Goal: Transaction & Acquisition: Purchase product/service

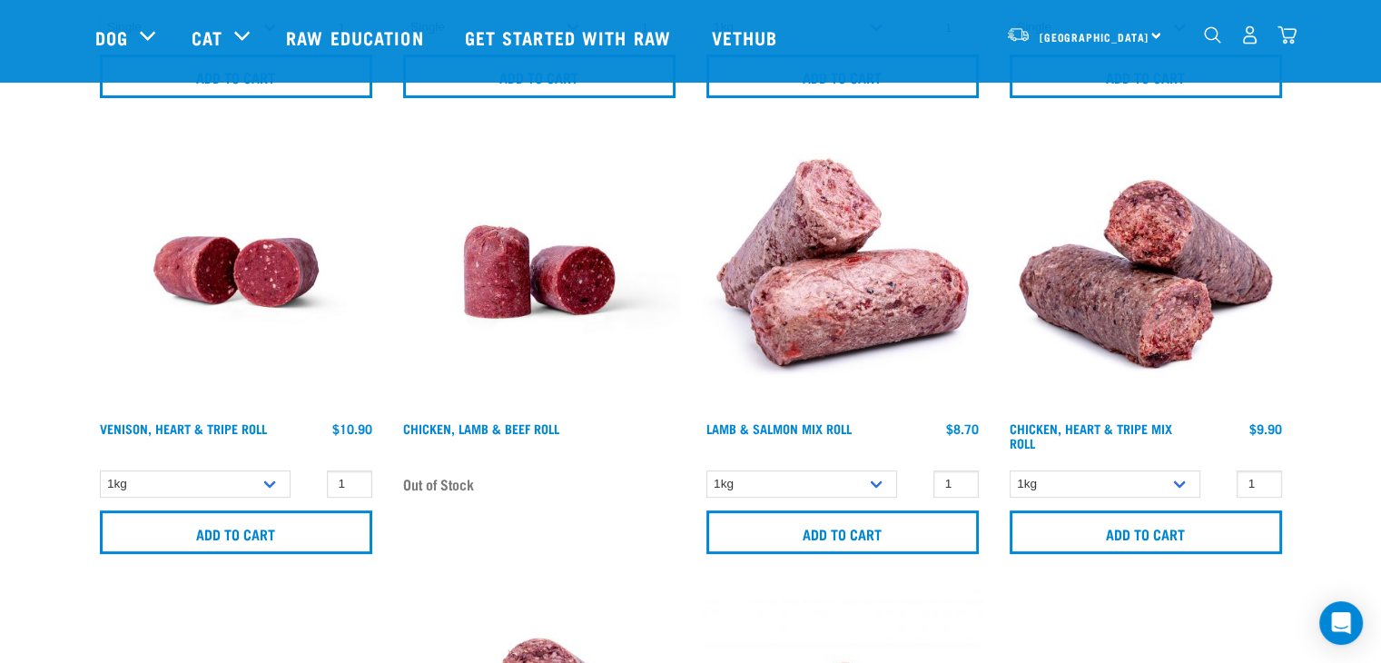
scroll to position [605, 0]
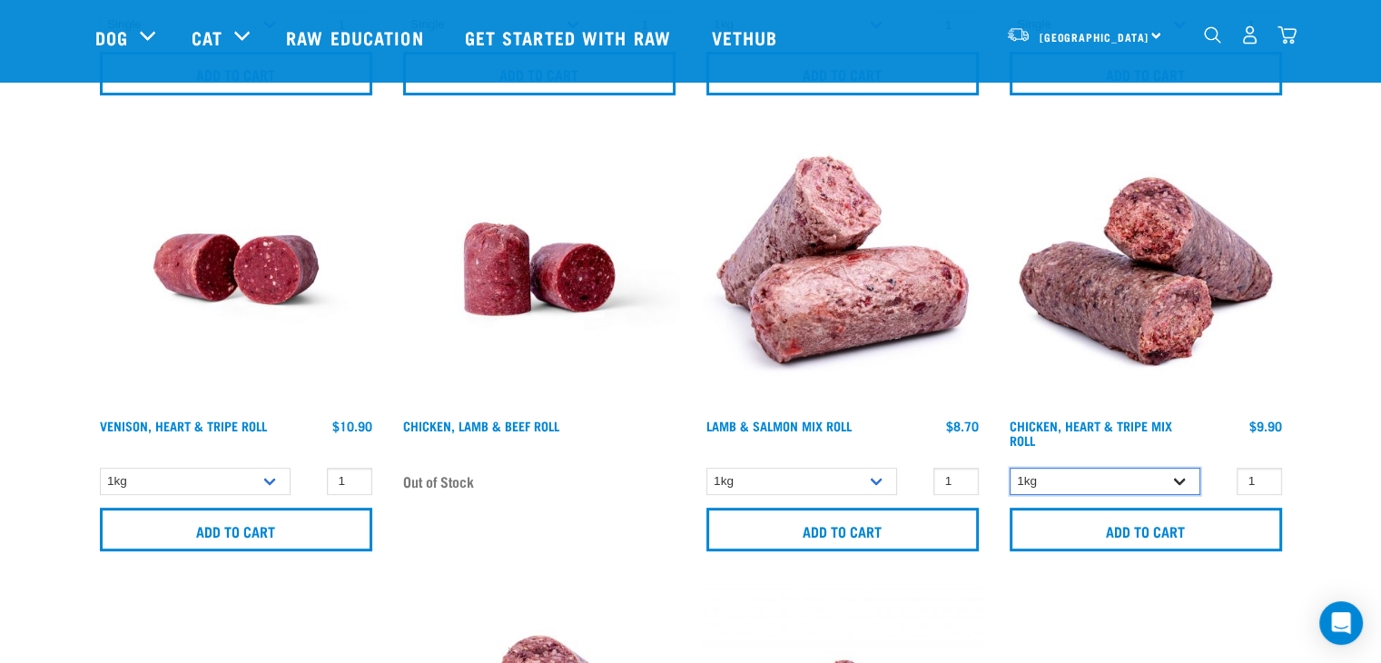
click at [1179, 480] on select "1kg Bulk (10kg)" at bounding box center [1105, 482] width 191 height 28
click at [276, 478] on select "1kg Bulk (10kg)" at bounding box center [195, 482] width 191 height 28
select select "418565"
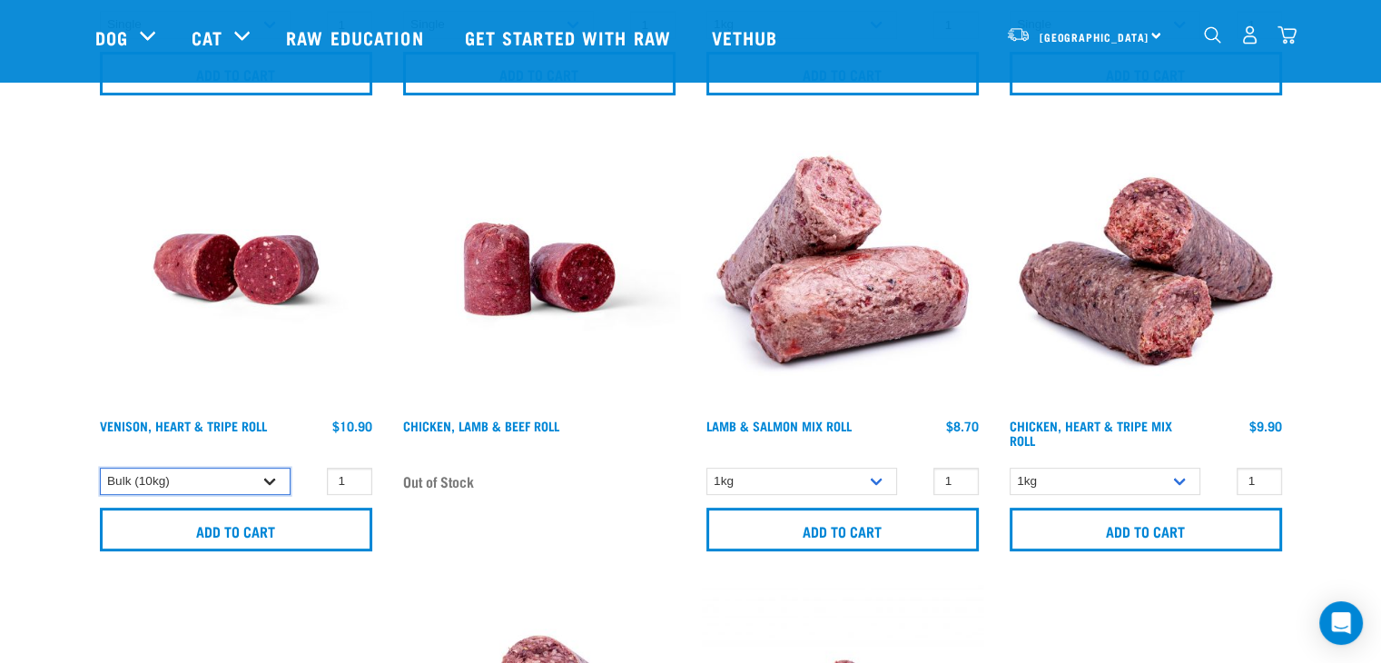
click at [100, 468] on select "1kg Bulk (10kg)" at bounding box center [195, 482] width 191 height 28
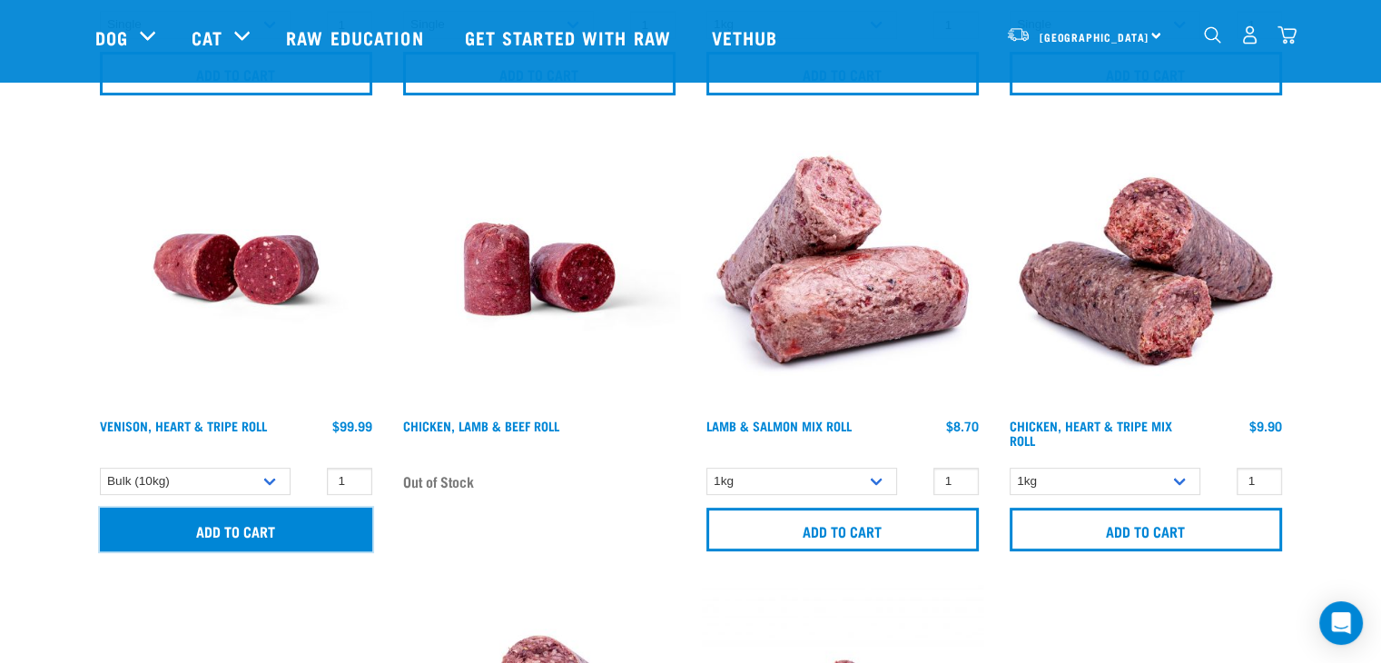
click at [257, 525] on input "Add to cart" at bounding box center [236, 530] width 272 height 44
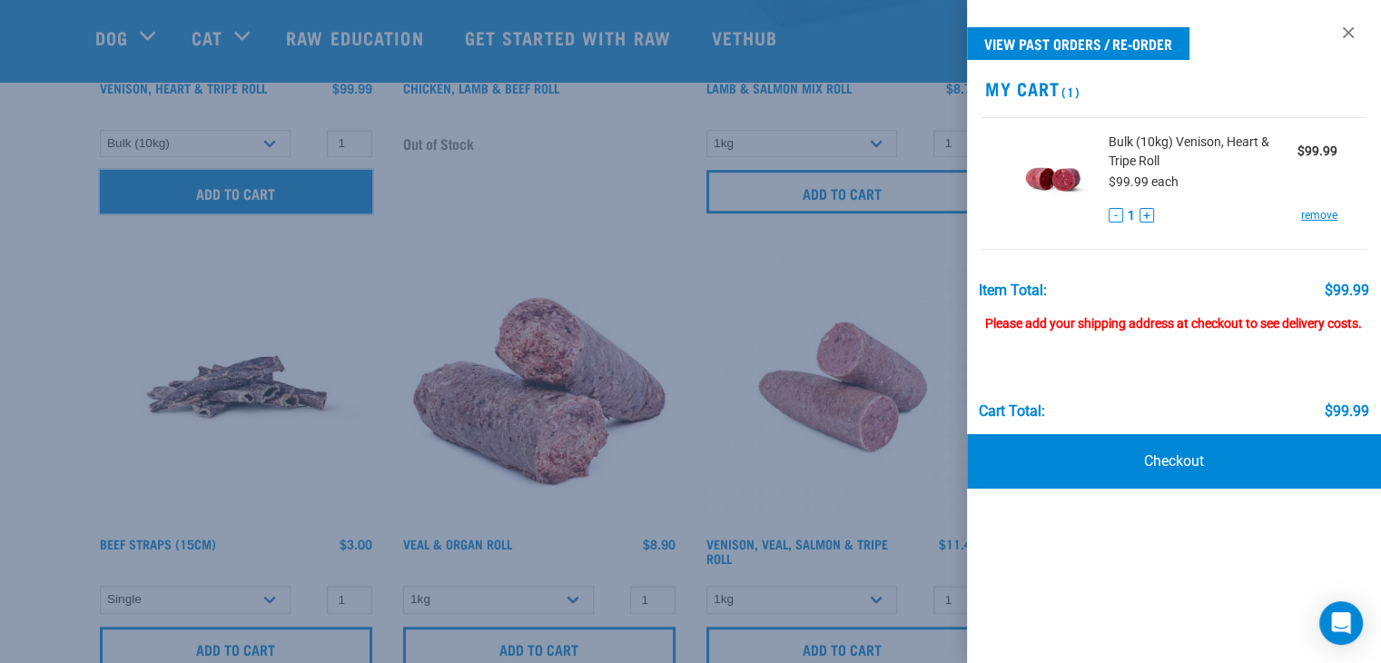
scroll to position [944, 0]
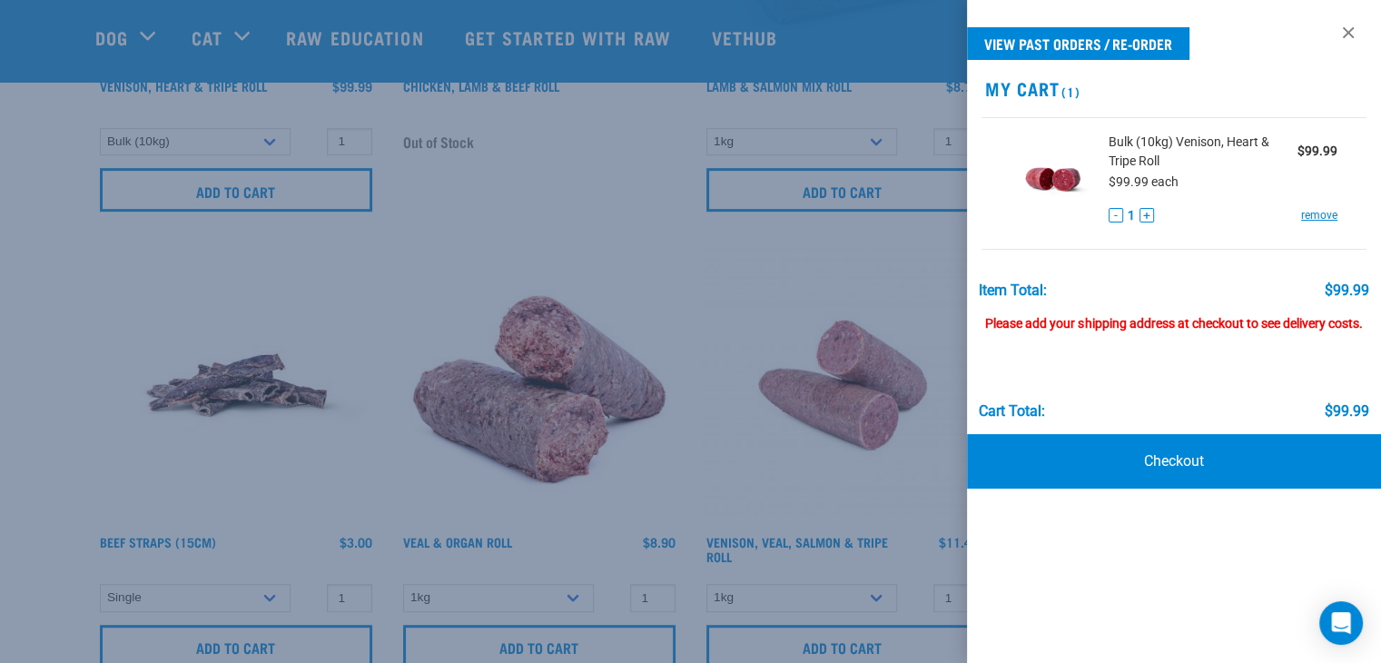
click at [612, 247] on div at bounding box center [690, 331] width 1381 height 663
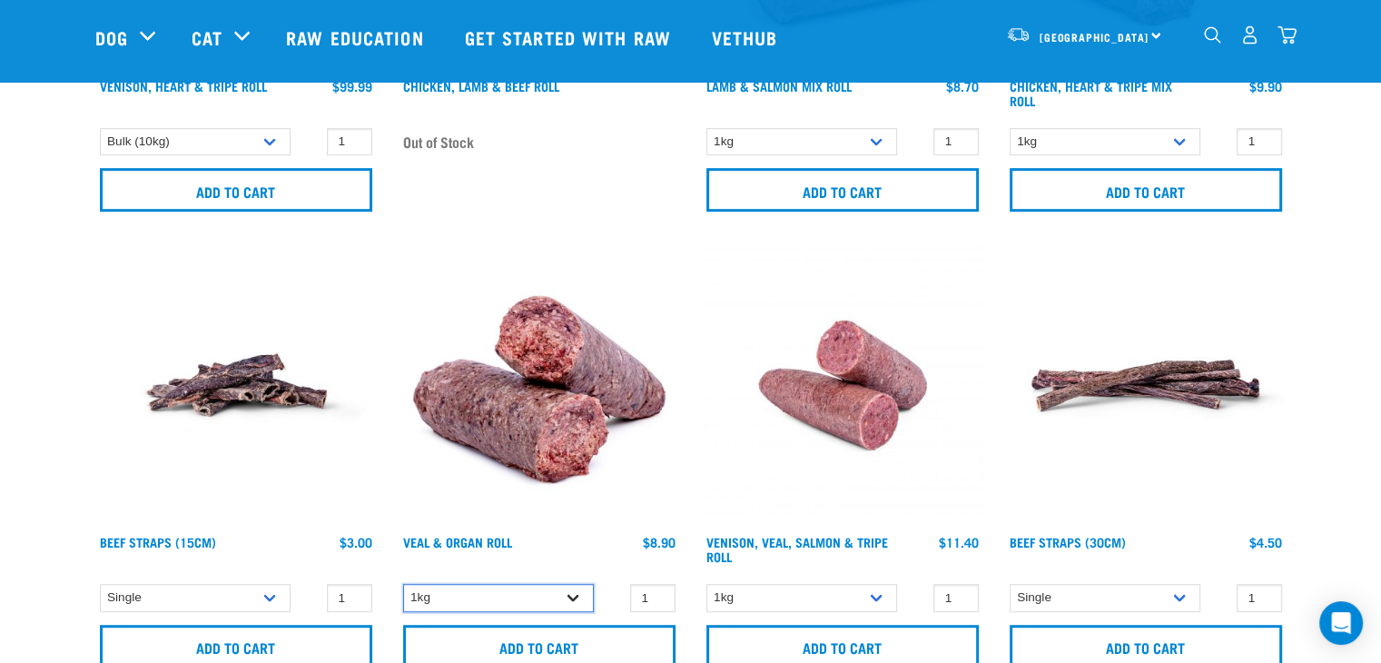
click at [576, 600] on select "1kg Bulk (10kg)" at bounding box center [498, 598] width 191 height 28
select select "920"
click at [403, 584] on select "1kg Bulk (10kg)" at bounding box center [498, 598] width 191 height 28
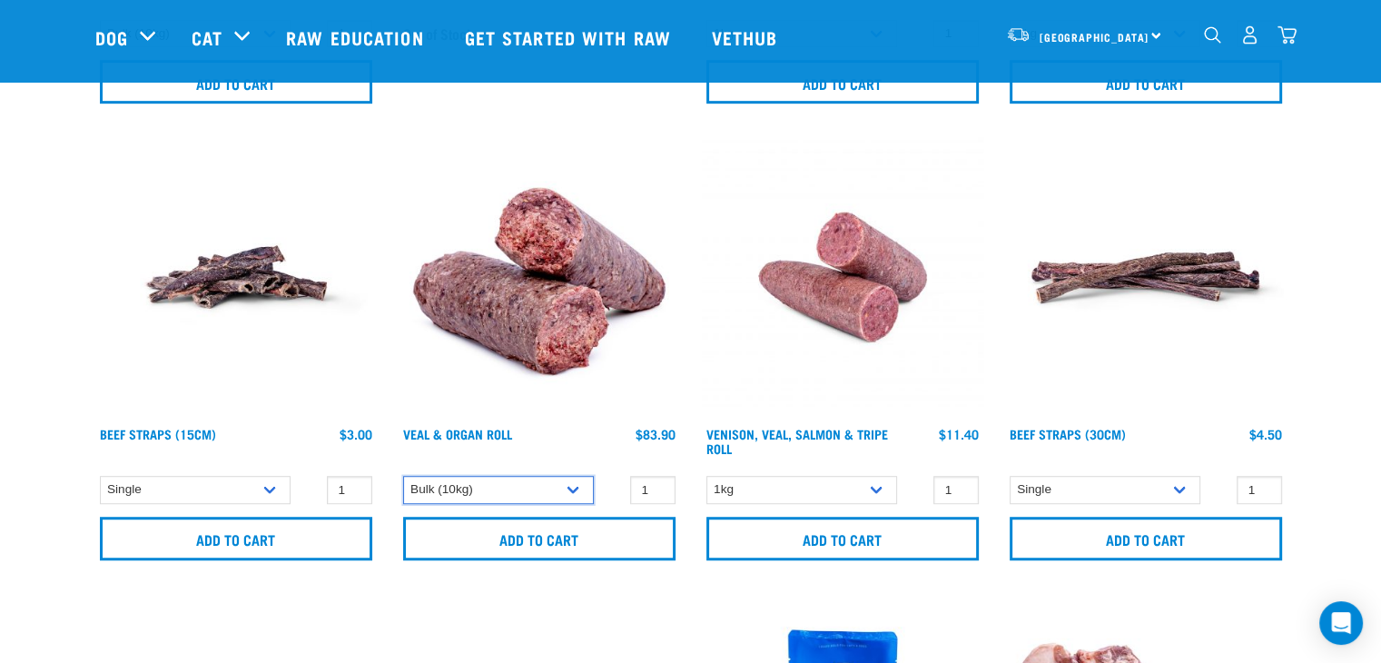
scroll to position [1053, 0]
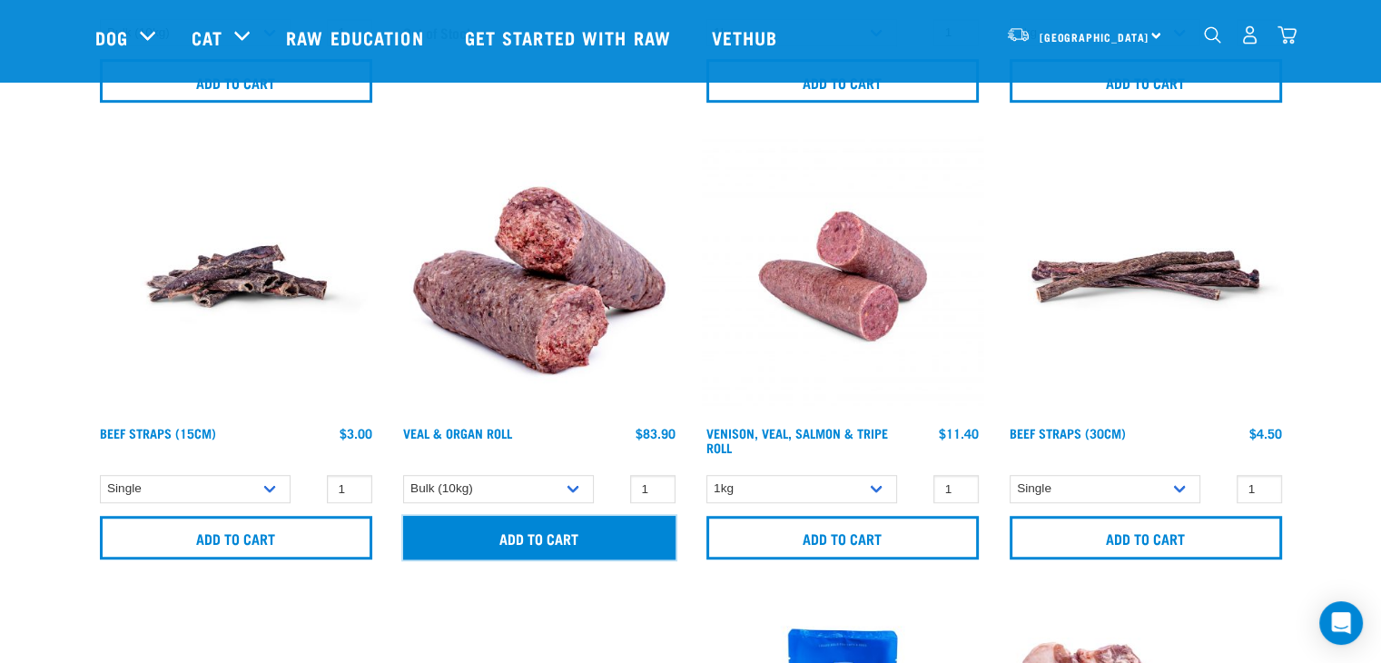
click at [622, 537] on input "Add to cart" at bounding box center [539, 538] width 272 height 44
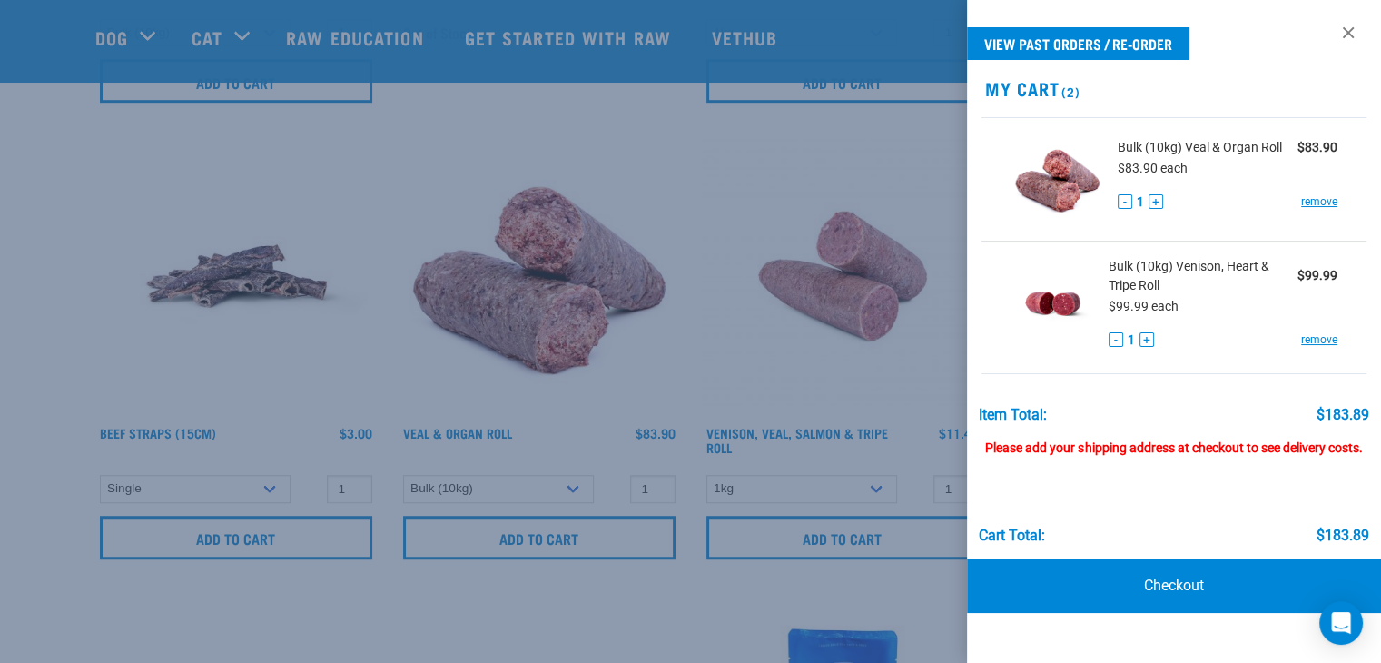
click at [566, 98] on div at bounding box center [690, 331] width 1381 height 663
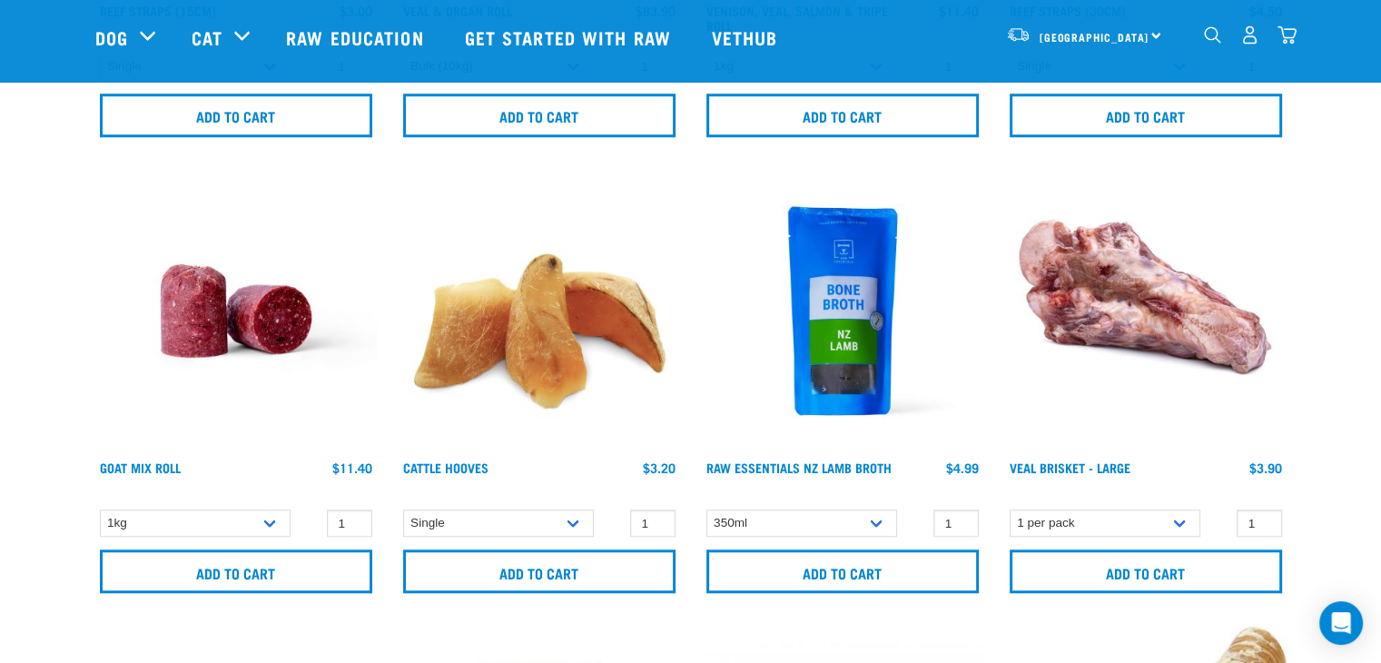
scroll to position [1476, 0]
click at [274, 520] on select "1kg Bulk (10kg)" at bounding box center [195, 522] width 191 height 28
select select "443209"
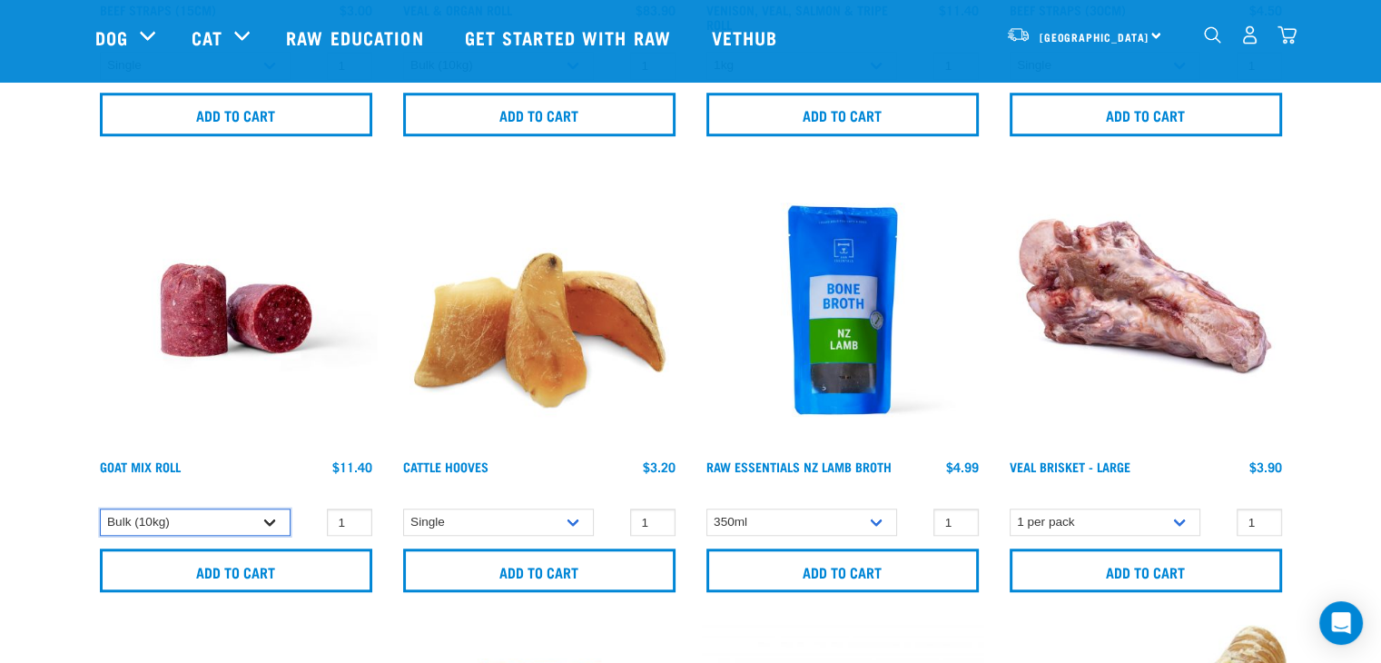
click at [100, 508] on select "1kg Bulk (10kg)" at bounding box center [195, 522] width 191 height 28
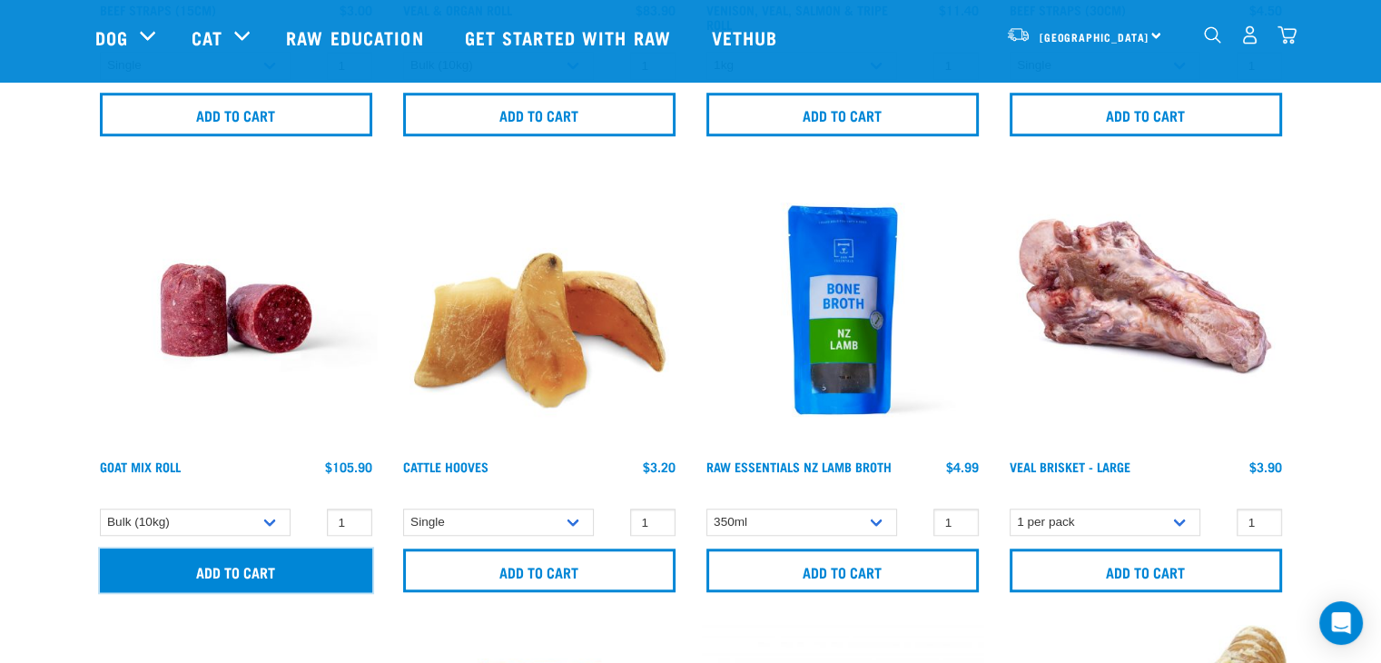
click at [205, 562] on input "Add to cart" at bounding box center [236, 570] width 272 height 44
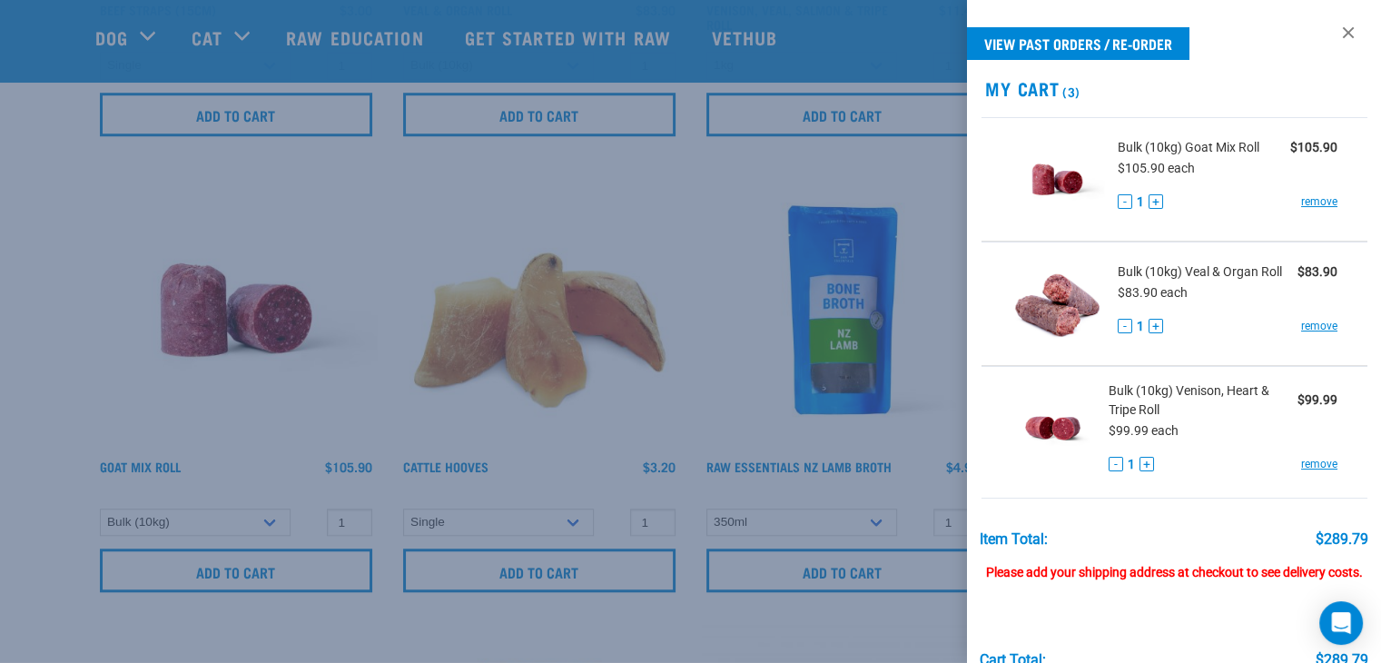
click at [887, 143] on div at bounding box center [690, 331] width 1381 height 663
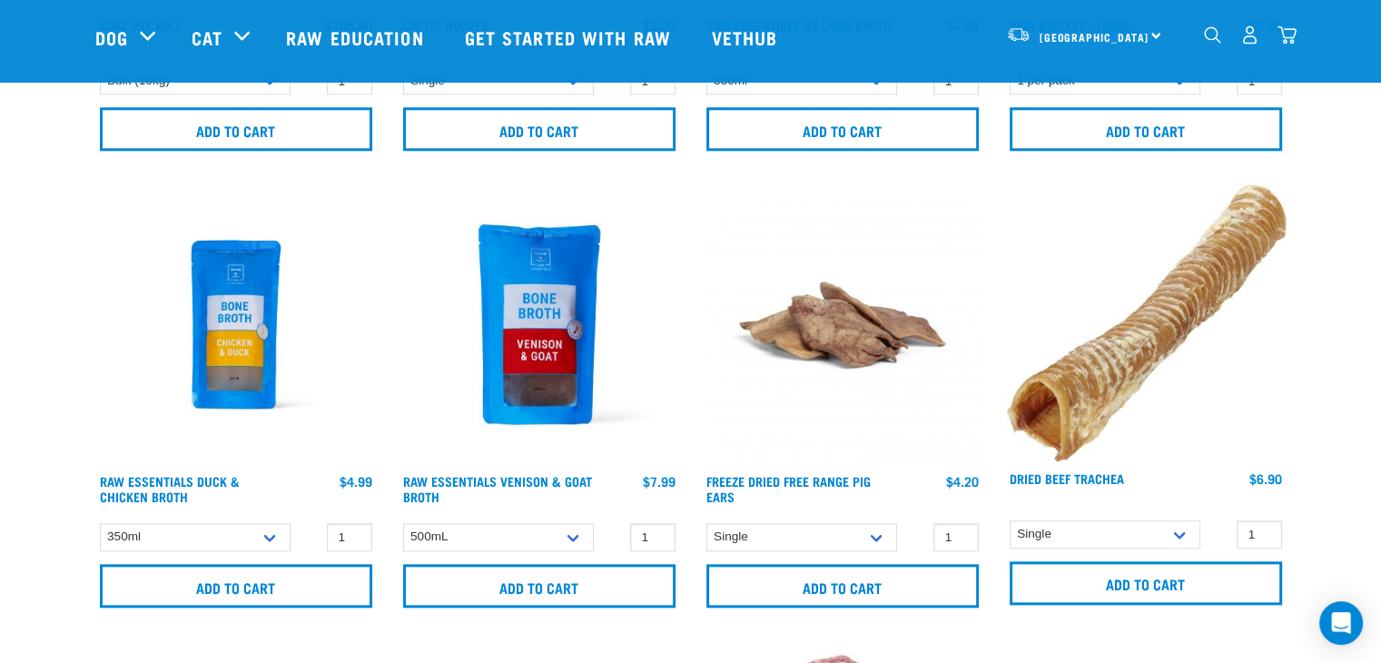
scroll to position [1919, 0]
click at [657, 526] on input "2" at bounding box center [652, 536] width 45 height 28
click at [657, 526] on input "3" at bounding box center [652, 536] width 45 height 28
click at [657, 526] on input "4" at bounding box center [652, 536] width 45 height 28
click at [657, 526] on input "5" at bounding box center [652, 536] width 45 height 28
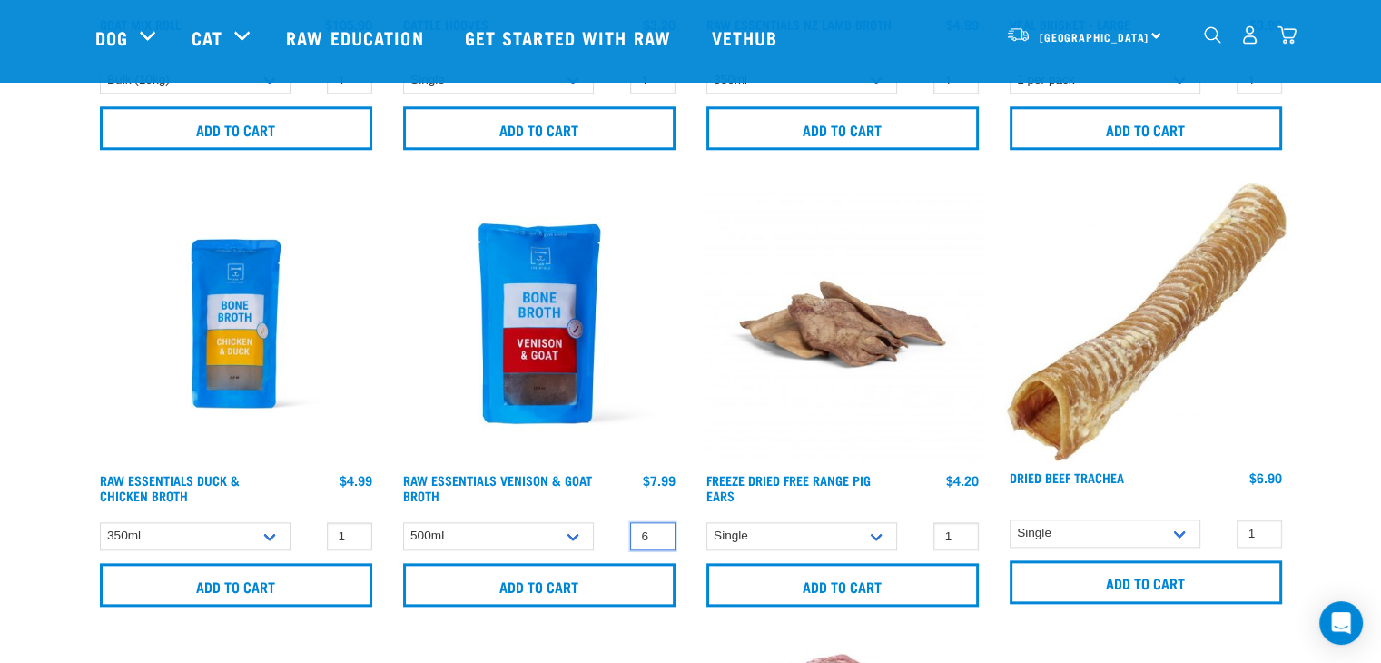
click at [657, 526] on input "6" at bounding box center [652, 536] width 45 height 28
click at [657, 526] on input "7" at bounding box center [652, 536] width 45 height 28
click at [657, 526] on input "8" at bounding box center [652, 536] width 45 height 28
click at [657, 526] on input "9" at bounding box center [652, 536] width 45 height 28
click at [657, 526] on input "10" at bounding box center [652, 536] width 45 height 28
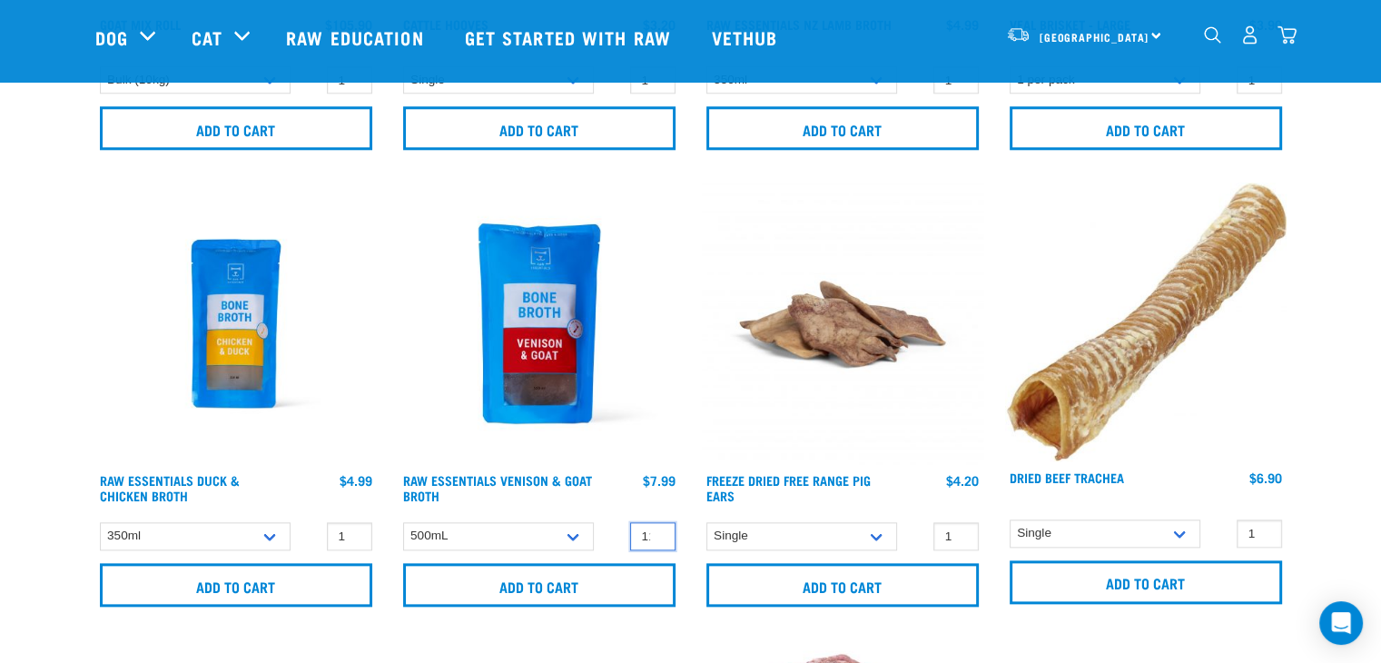
click at [657, 526] on input "11" at bounding box center [652, 536] width 45 height 28
click at [657, 526] on input "12" at bounding box center [652, 536] width 45 height 28
click at [657, 526] on input "13" at bounding box center [652, 536] width 45 height 28
click at [657, 526] on input "14" at bounding box center [652, 536] width 45 height 28
type input "15"
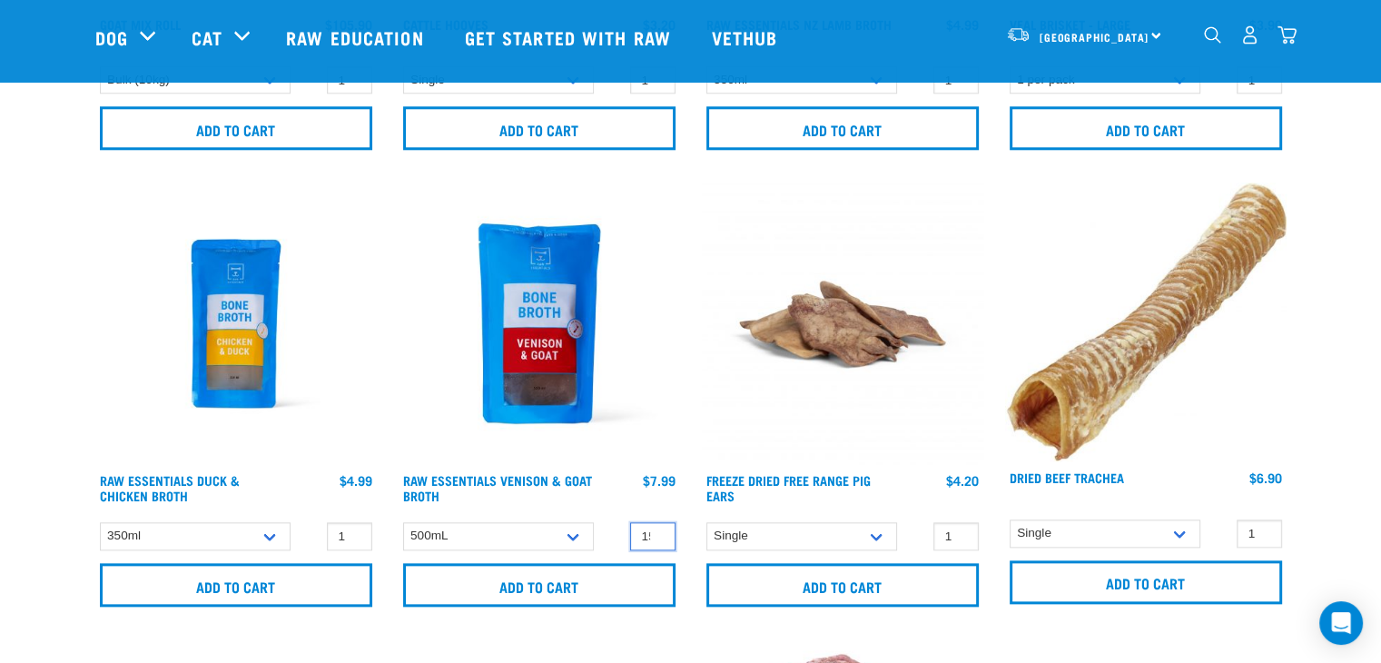
click at [657, 526] on input "15" at bounding box center [652, 536] width 45 height 28
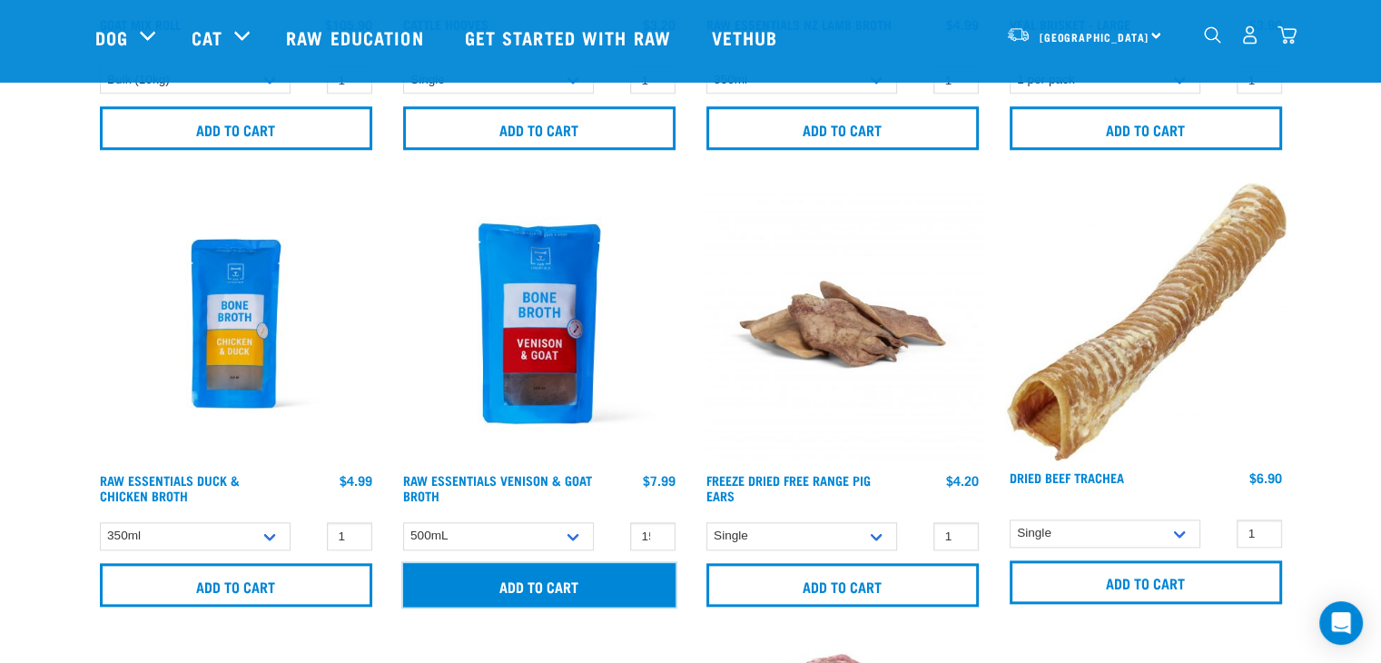
click at [586, 578] on input "Add to cart" at bounding box center [539, 585] width 272 height 44
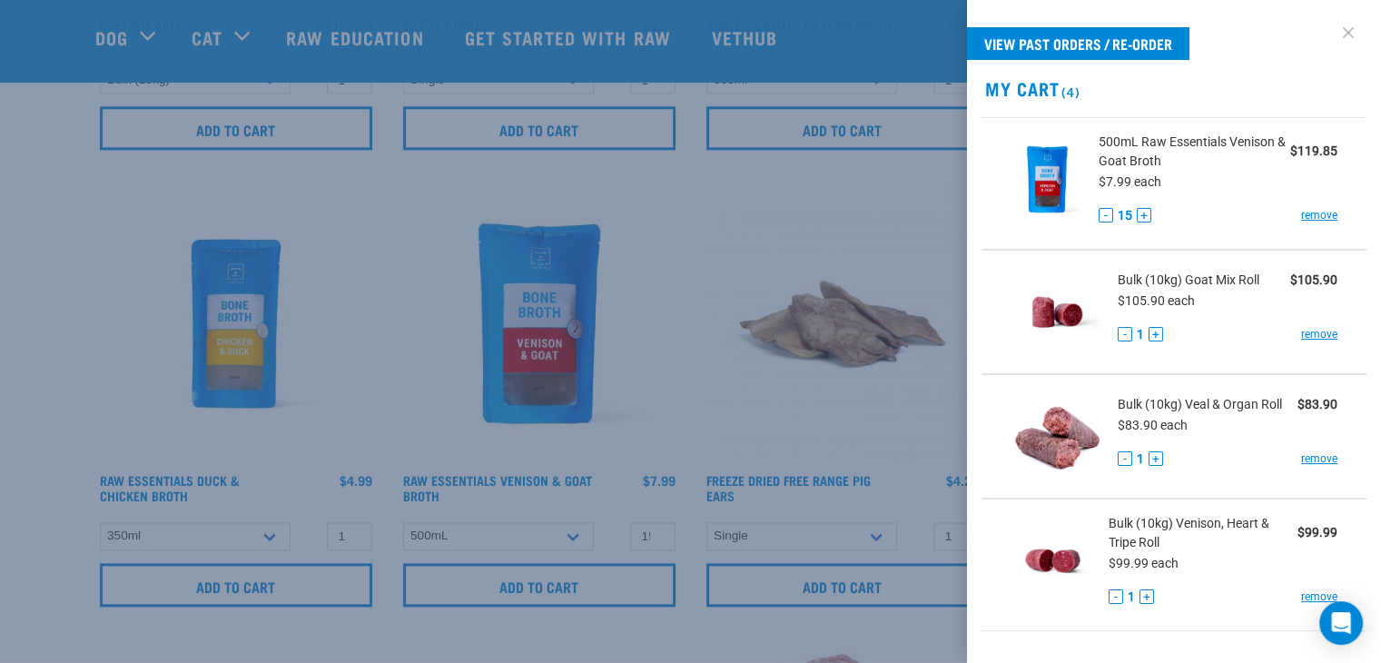
click at [1334, 30] on link at bounding box center [1348, 32] width 29 height 29
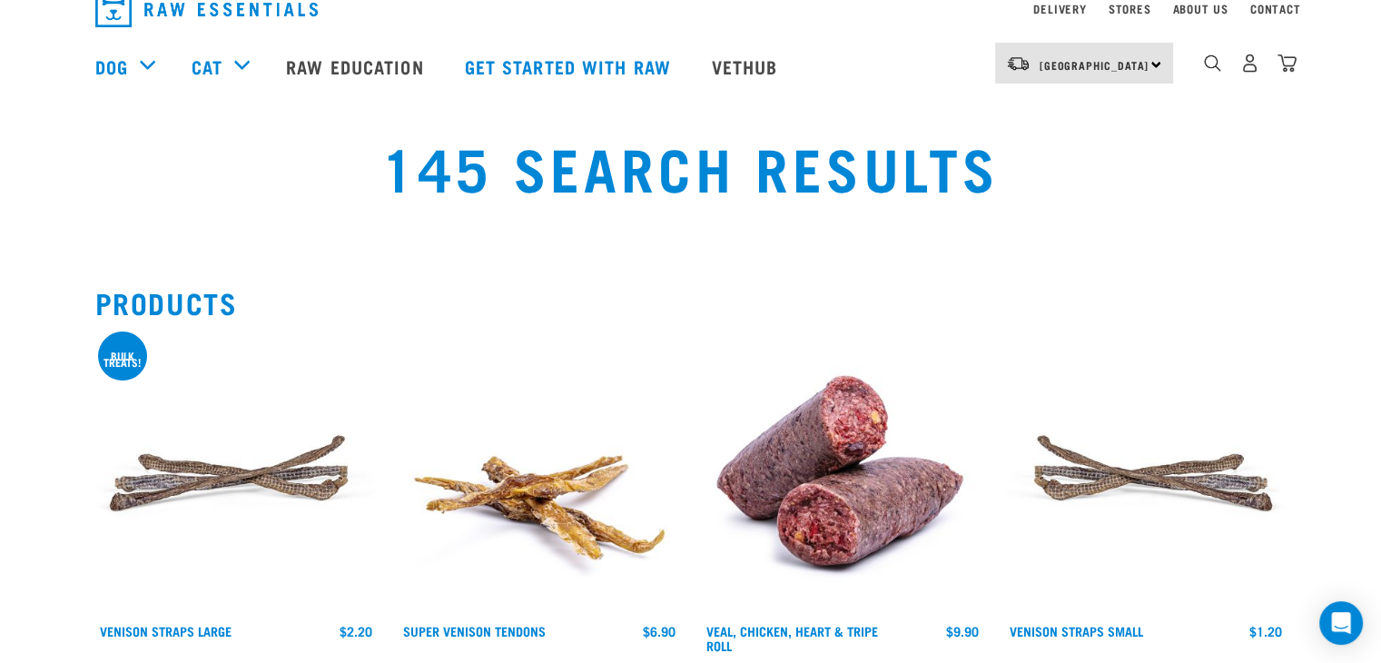
scroll to position [0, 0]
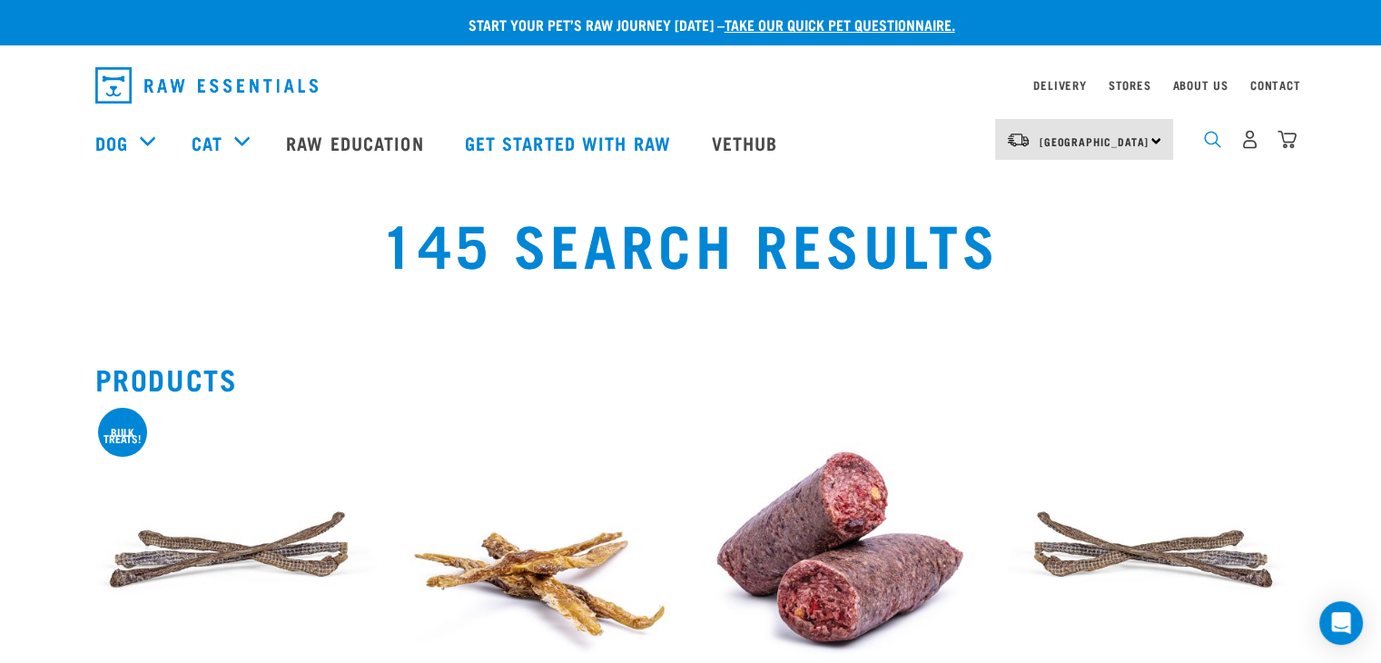
click at [1215, 141] on img "dropdown navigation" at bounding box center [1212, 139] width 17 height 17
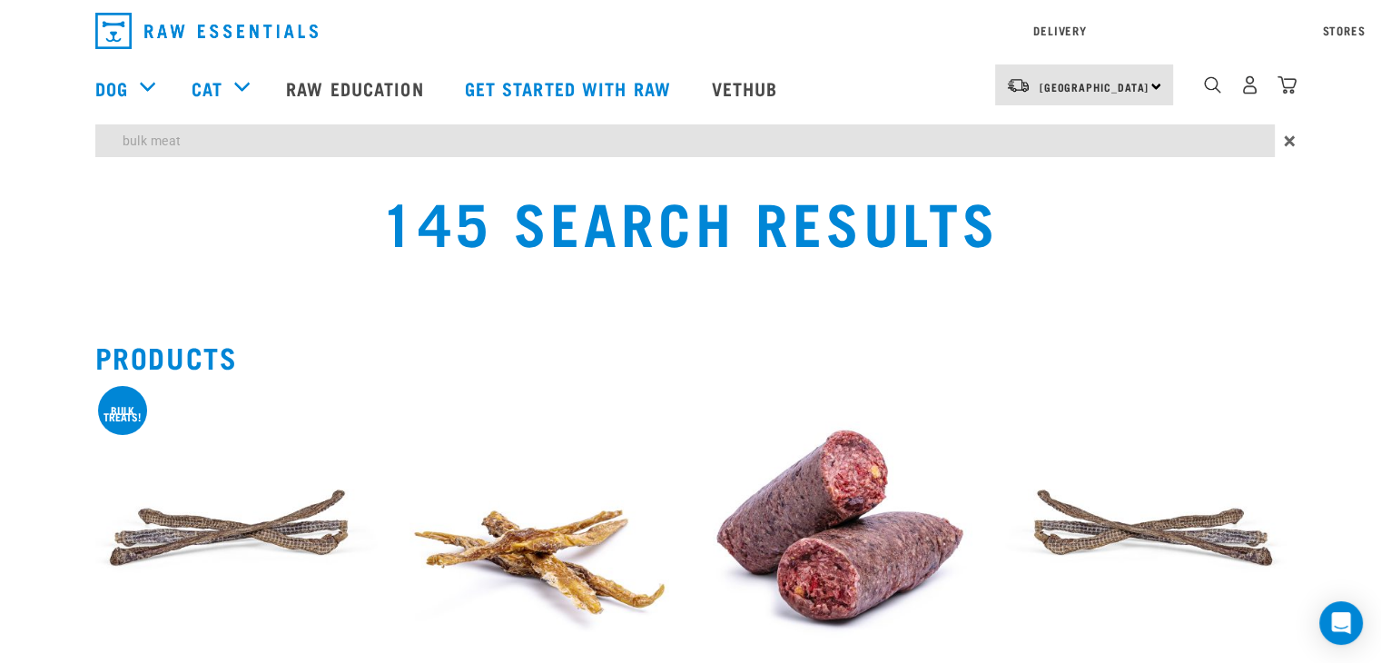
type input "b"
type input "dog treats"
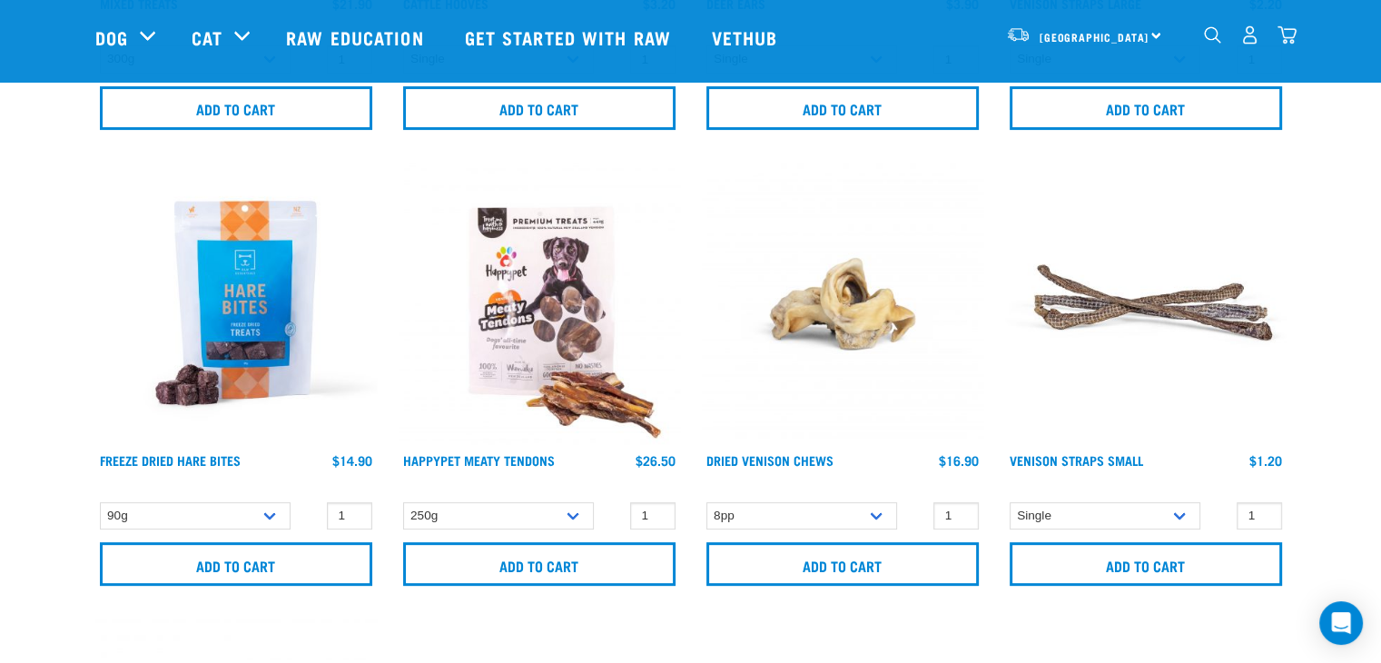
scroll to position [606, 0]
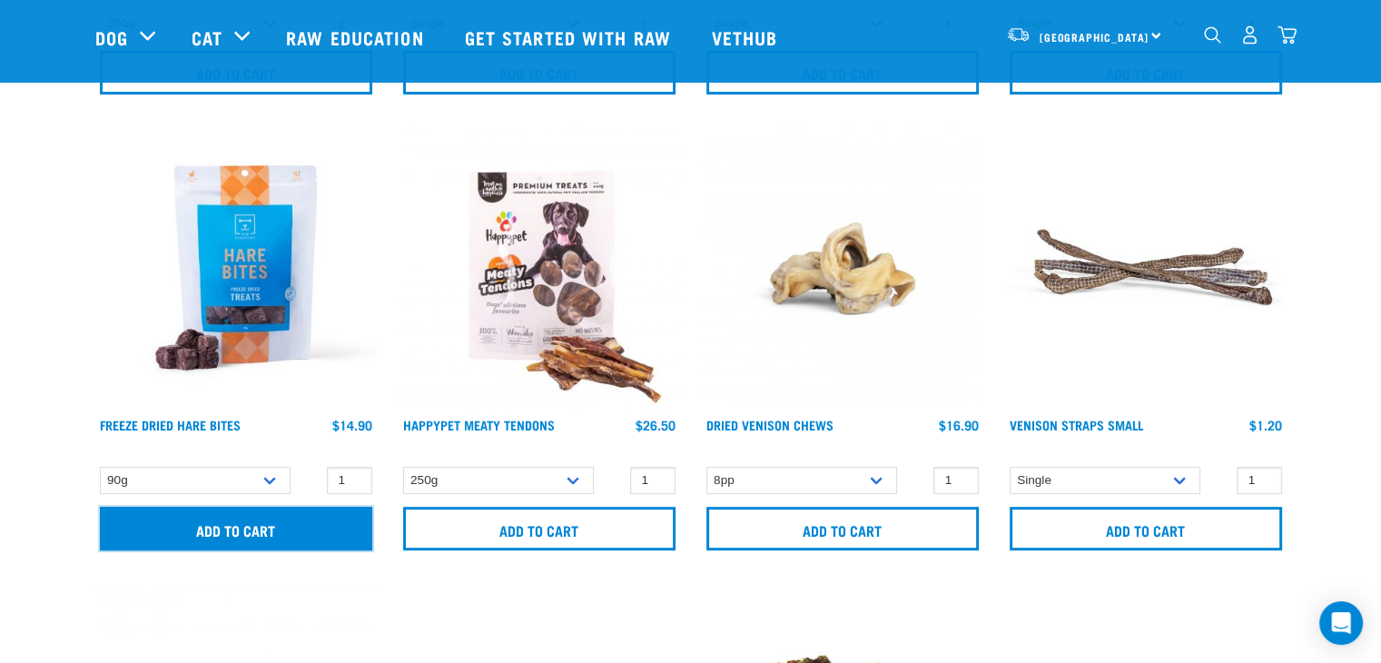
click at [242, 521] on input "Add to cart" at bounding box center [236, 529] width 272 height 44
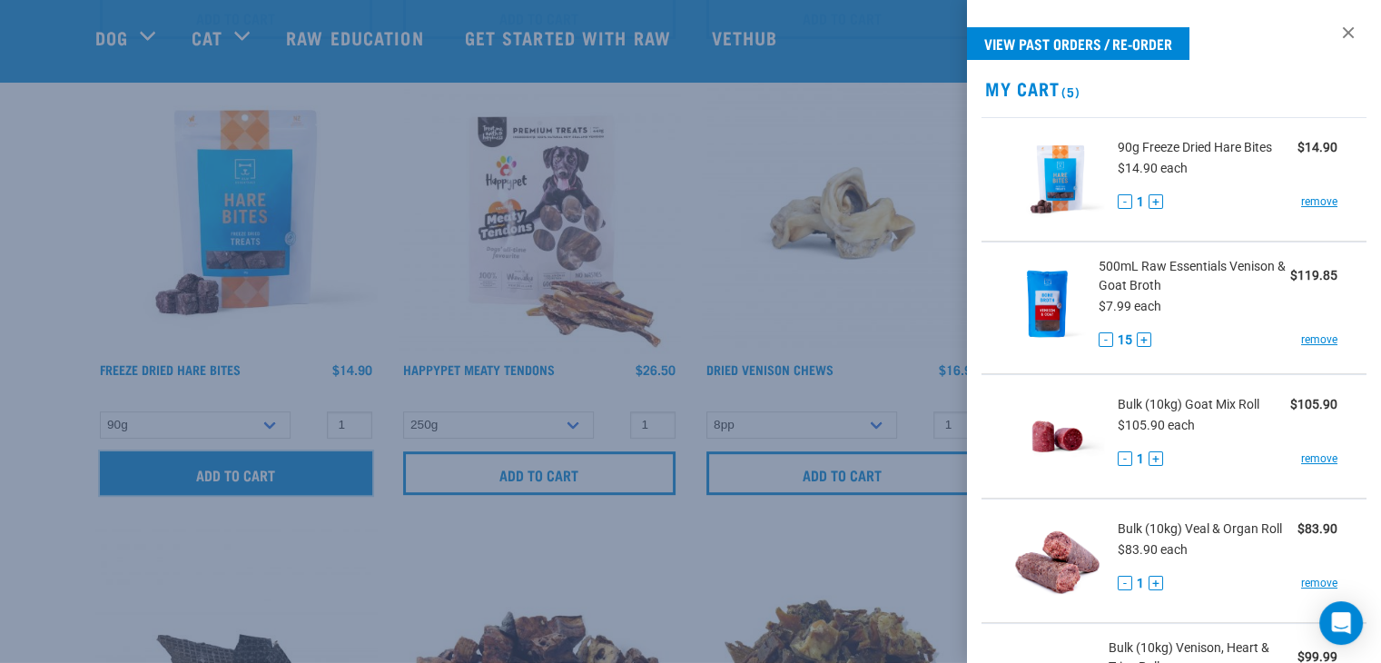
scroll to position [678, 0]
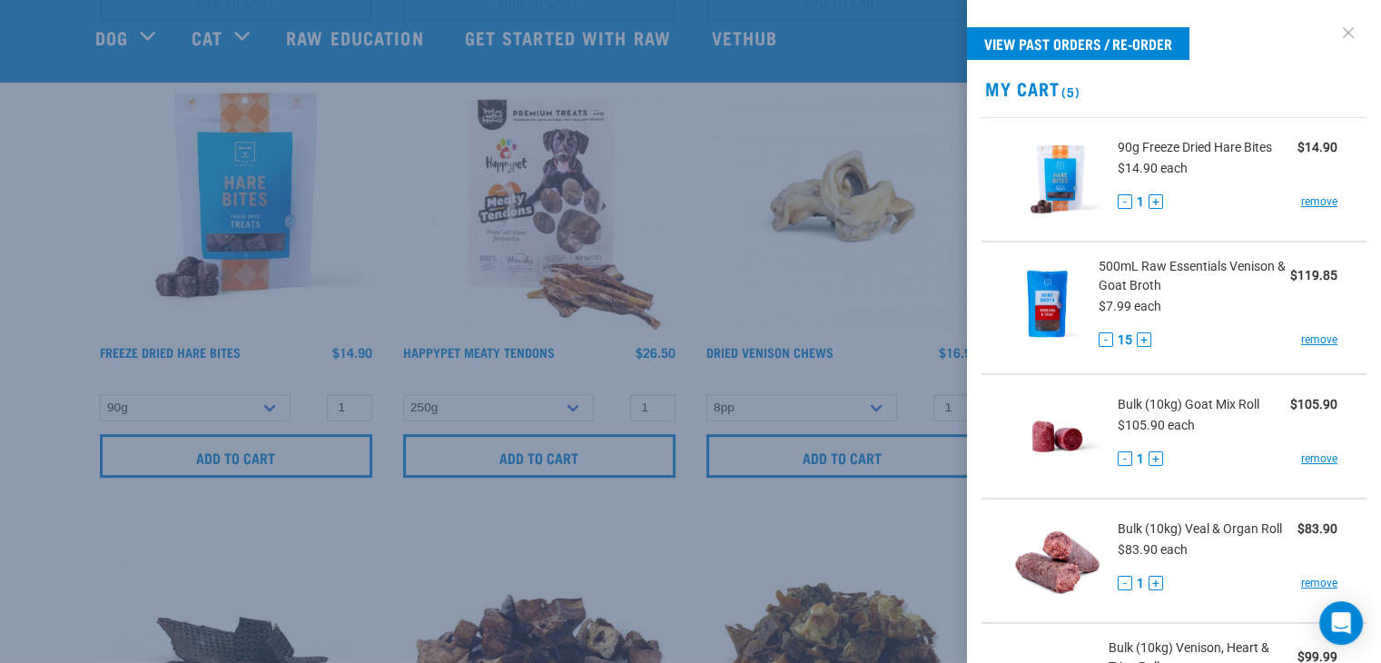
click at [1334, 34] on link at bounding box center [1348, 32] width 29 height 29
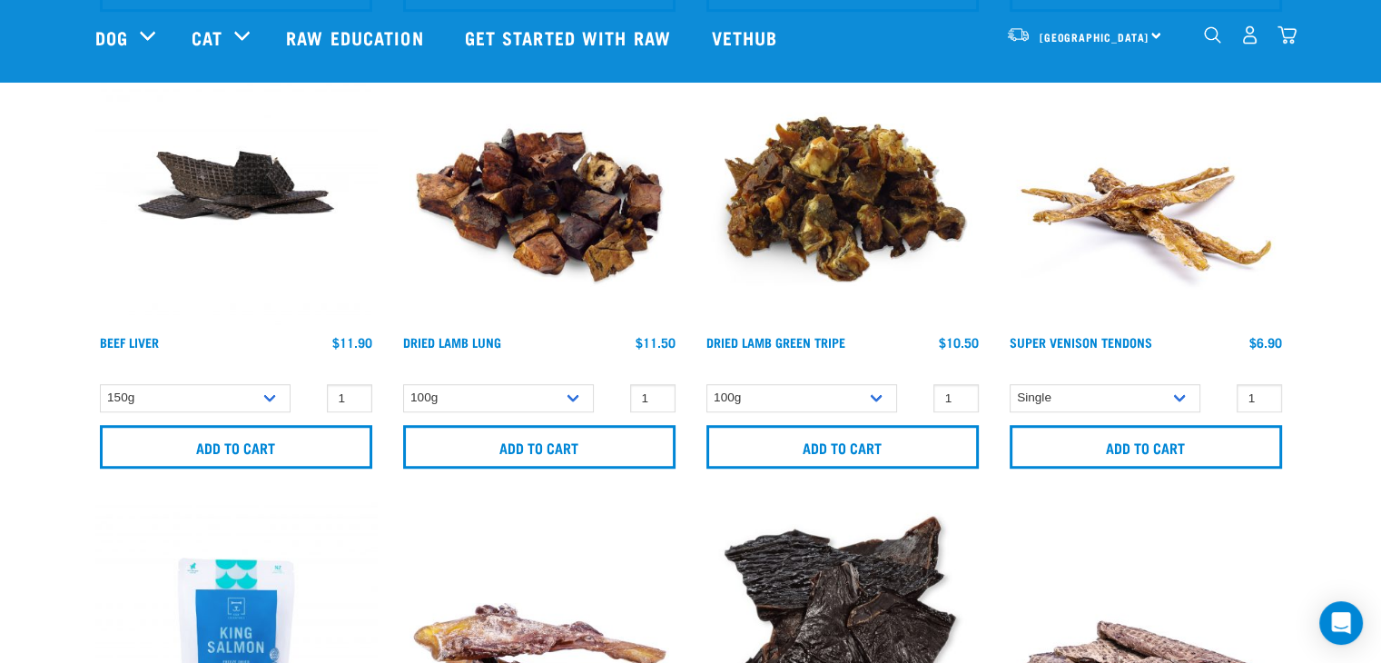
scroll to position [1217, 0]
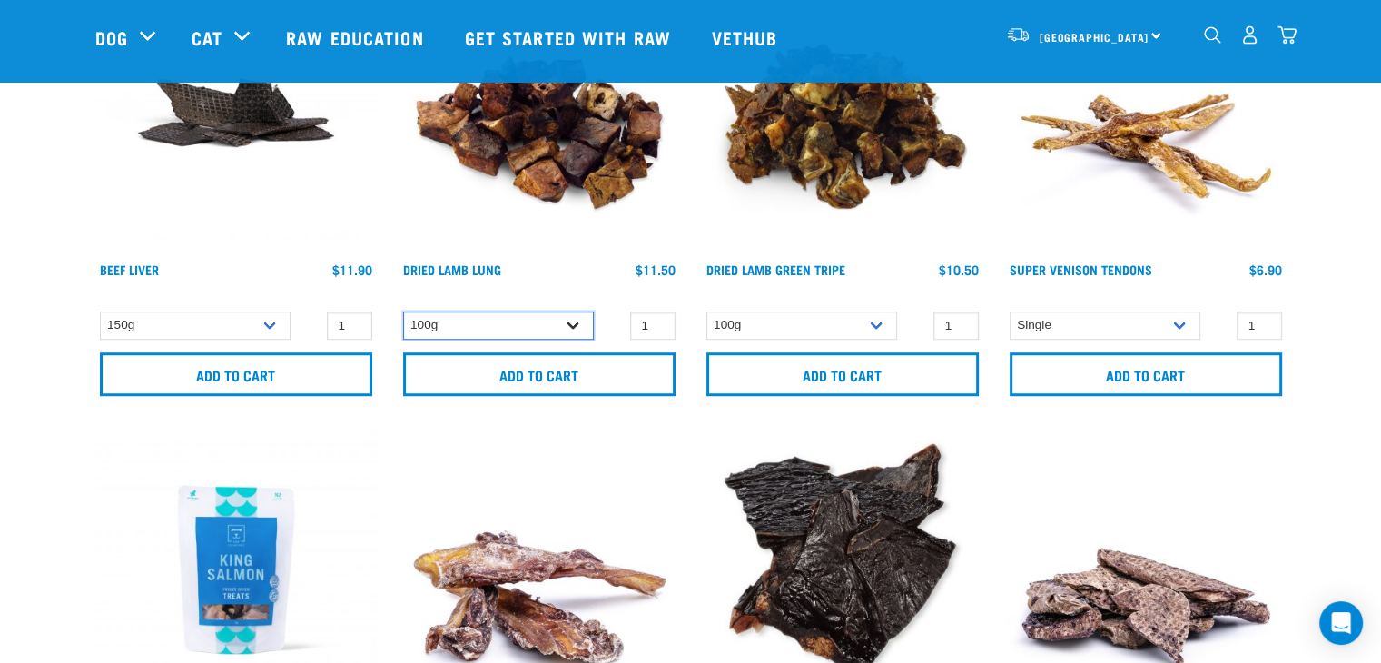
click at [574, 328] on select "100g" at bounding box center [498, 325] width 191 height 28
click at [657, 316] on input "2" at bounding box center [652, 325] width 45 height 28
click at [657, 316] on input "3" at bounding box center [652, 325] width 45 height 28
click at [657, 316] on input "4" at bounding box center [652, 325] width 45 height 28
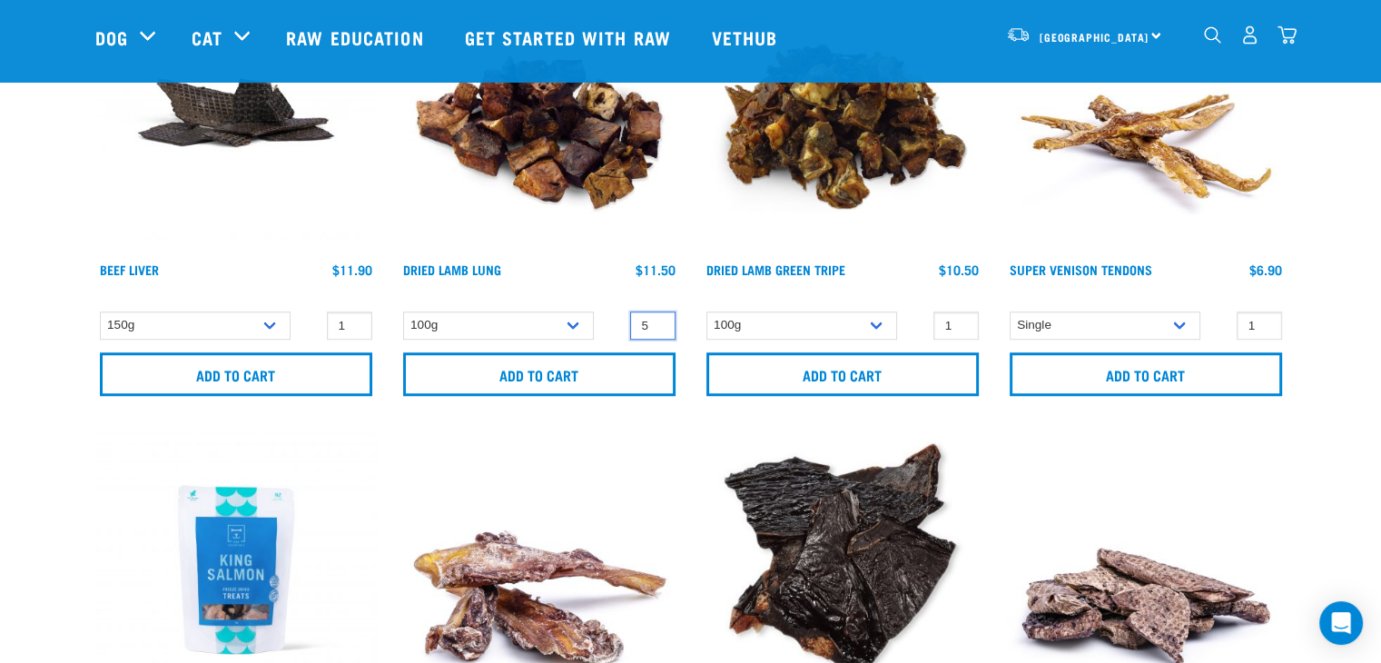
type input "5"
click at [657, 316] on input "5" at bounding box center [652, 325] width 45 height 28
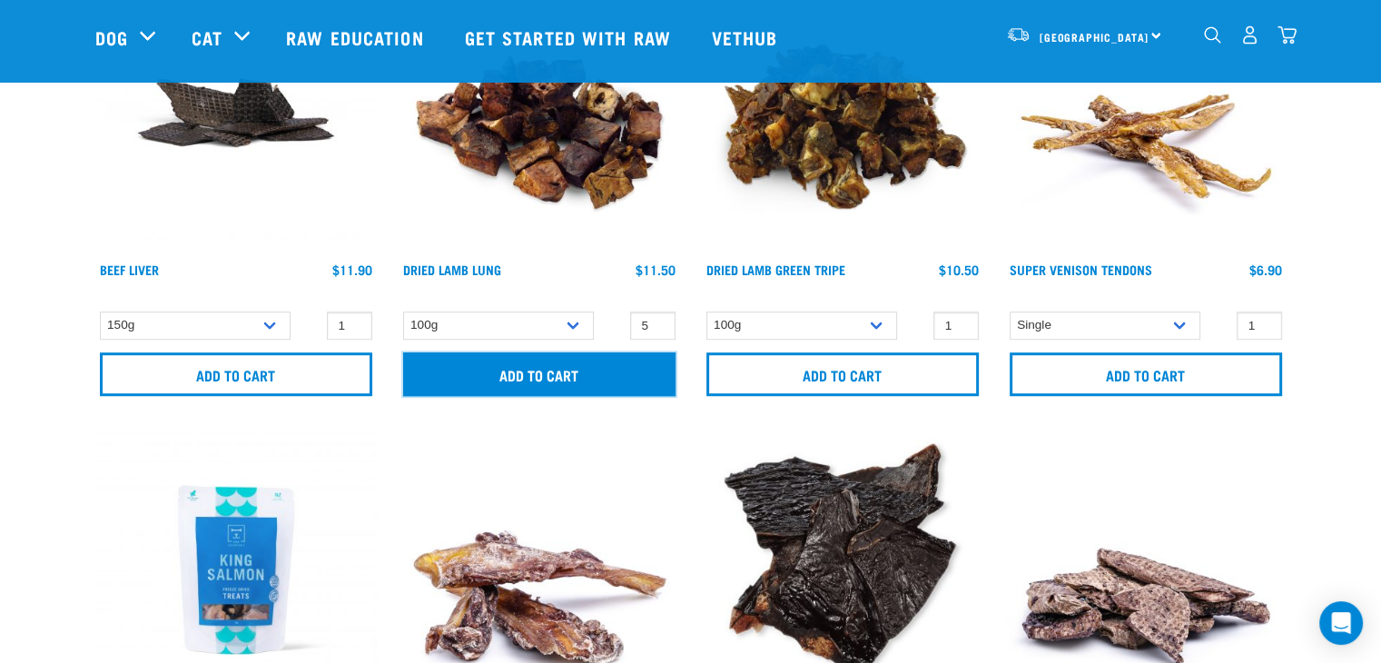
click at [601, 368] on input "Add to cart" at bounding box center [539, 374] width 272 height 44
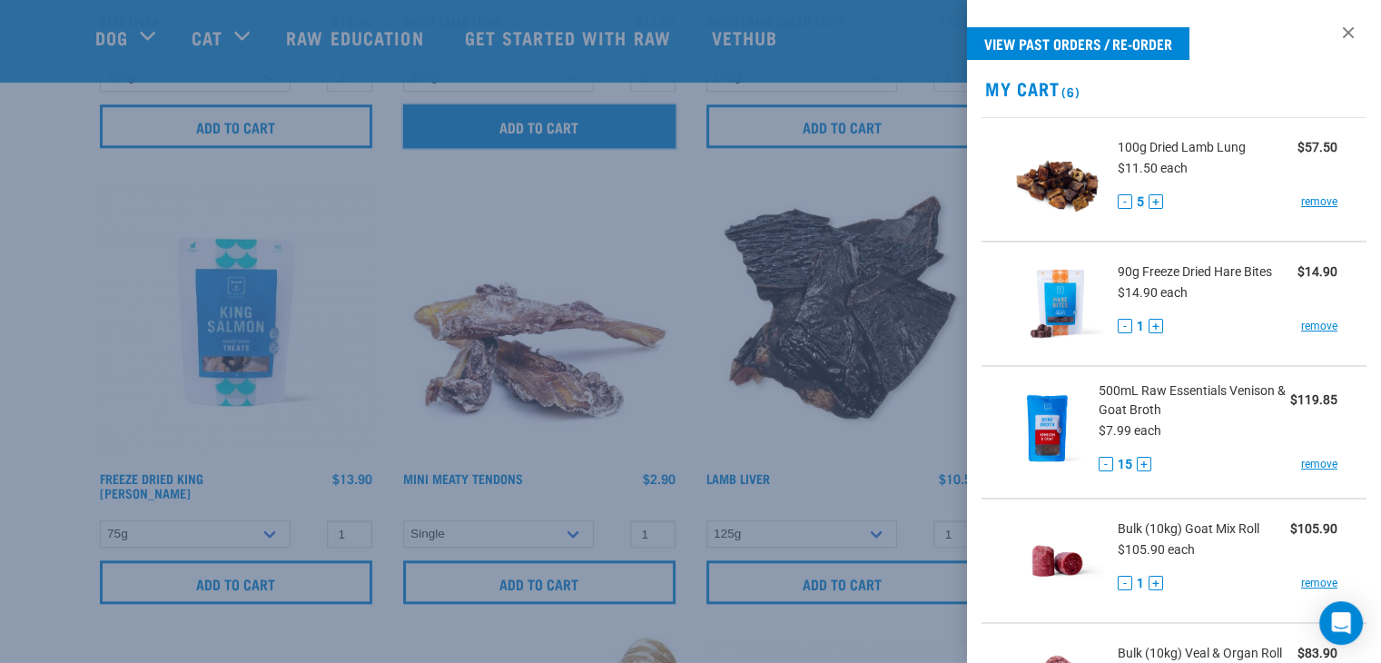
scroll to position [1466, 0]
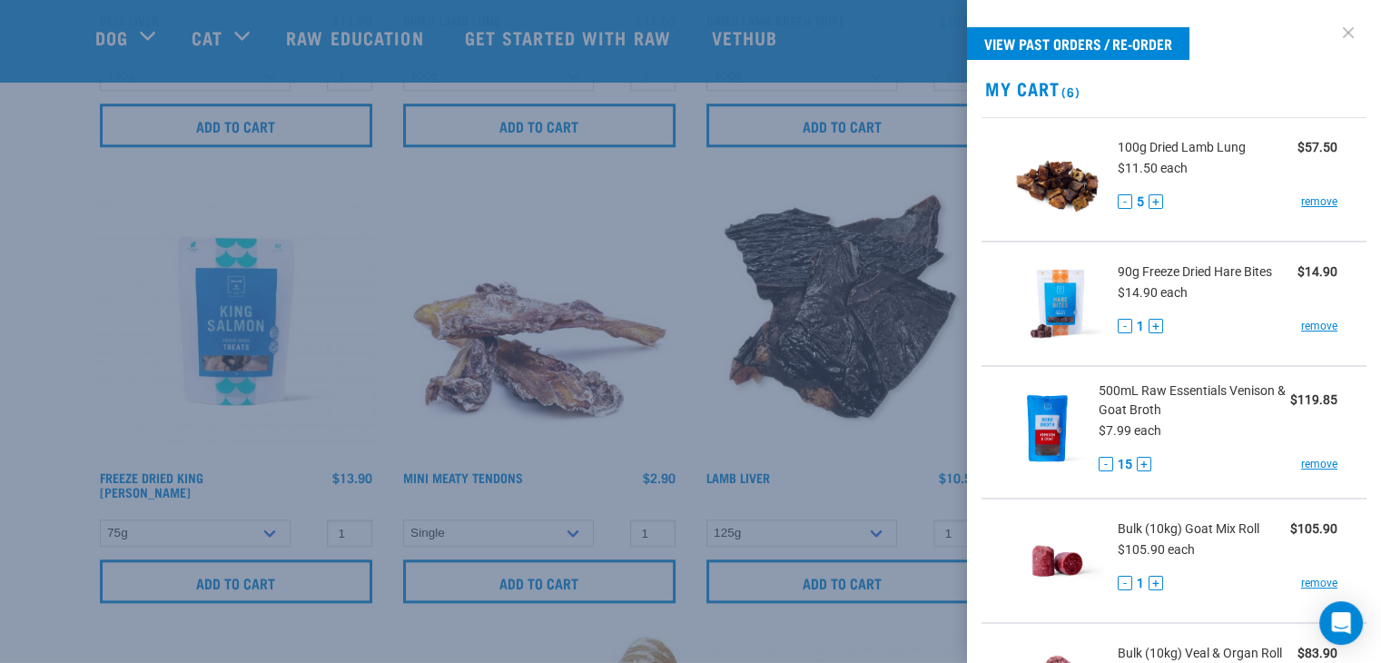
click at [1334, 31] on link at bounding box center [1348, 32] width 29 height 29
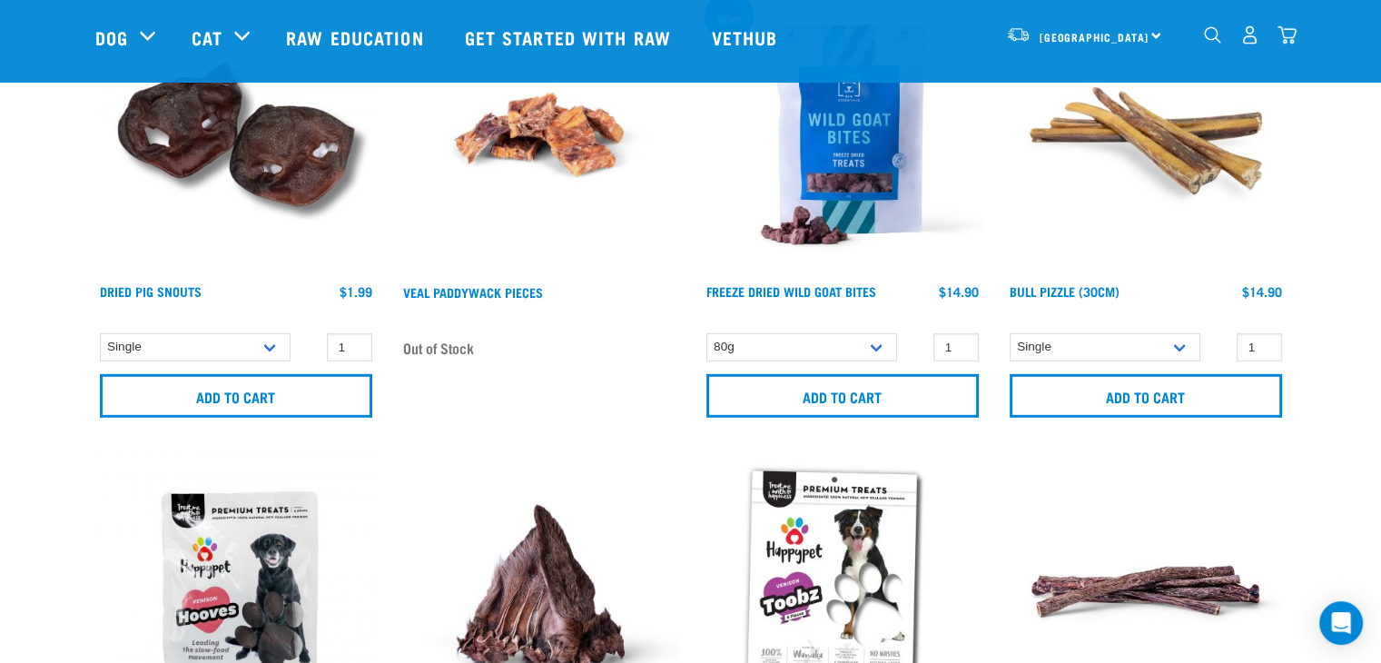
scroll to position [5303, 0]
click at [355, 333] on input "2" at bounding box center [349, 347] width 45 height 28
click at [355, 333] on input "3" at bounding box center [349, 347] width 45 height 28
click at [355, 333] on input "4" at bounding box center [349, 347] width 45 height 28
type input "5"
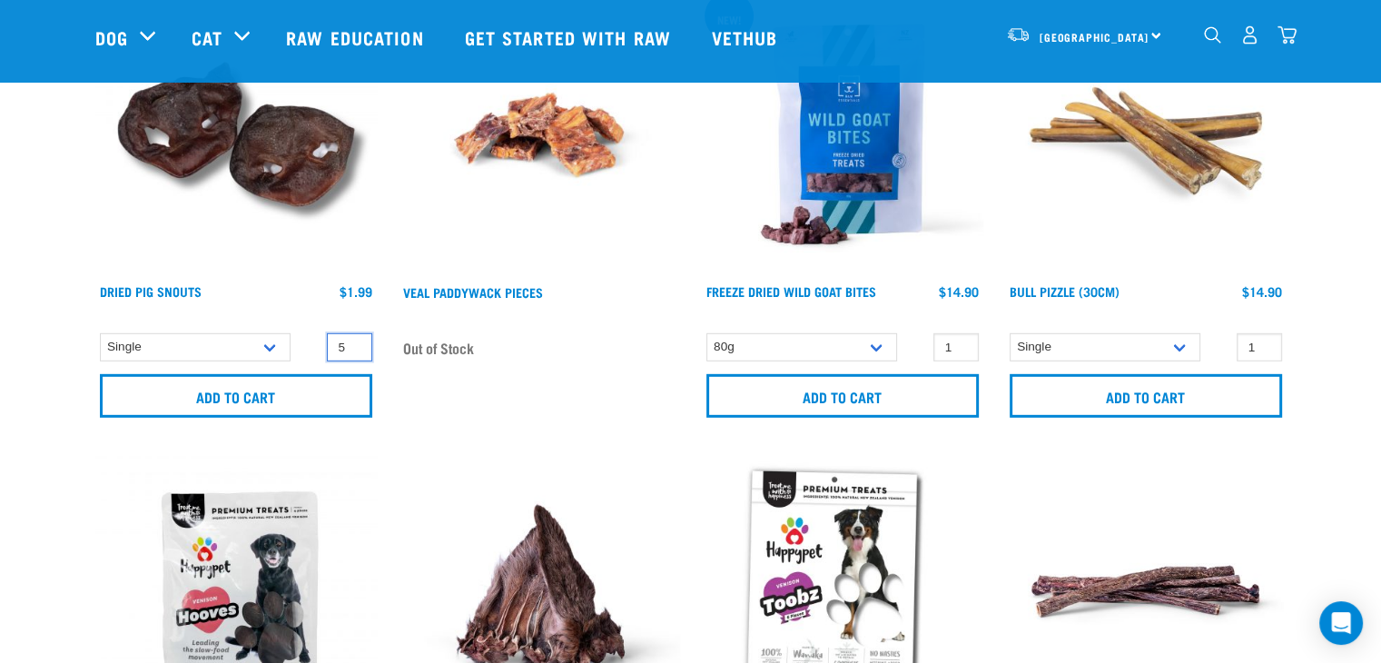
click at [355, 333] on input "5" at bounding box center [349, 347] width 45 height 28
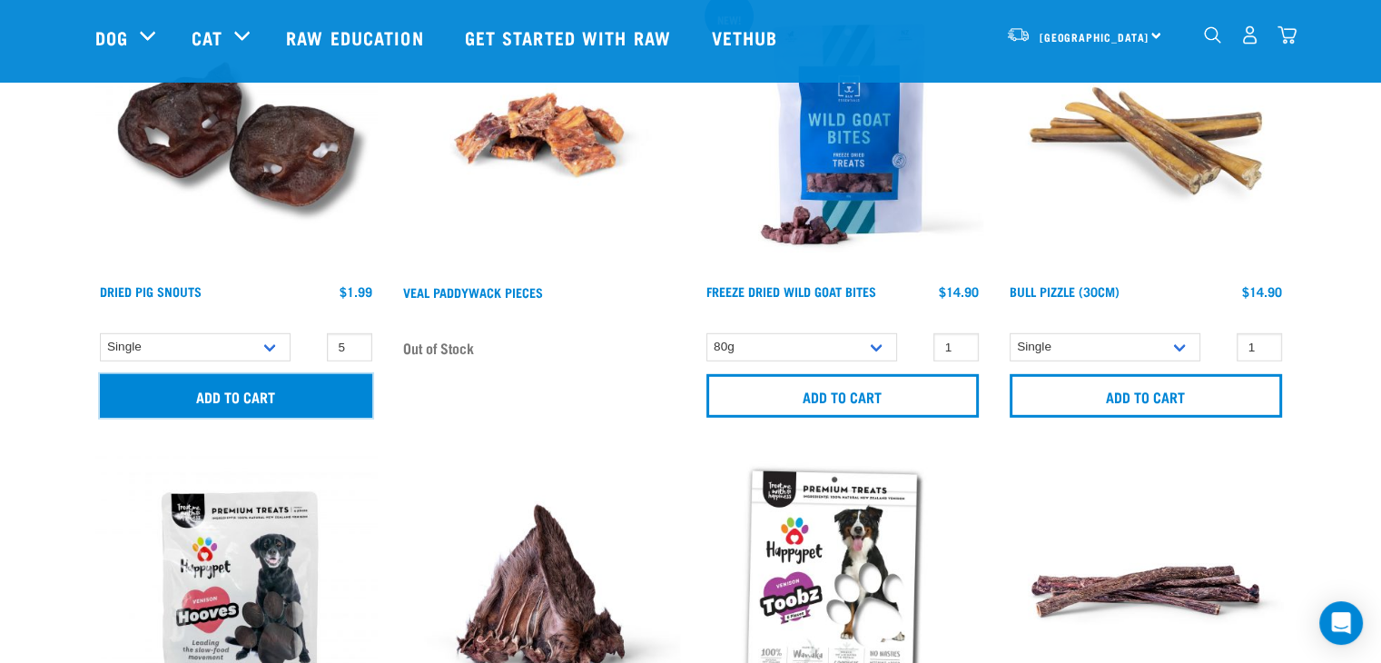
click at [254, 395] on input "Add to cart" at bounding box center [236, 396] width 272 height 44
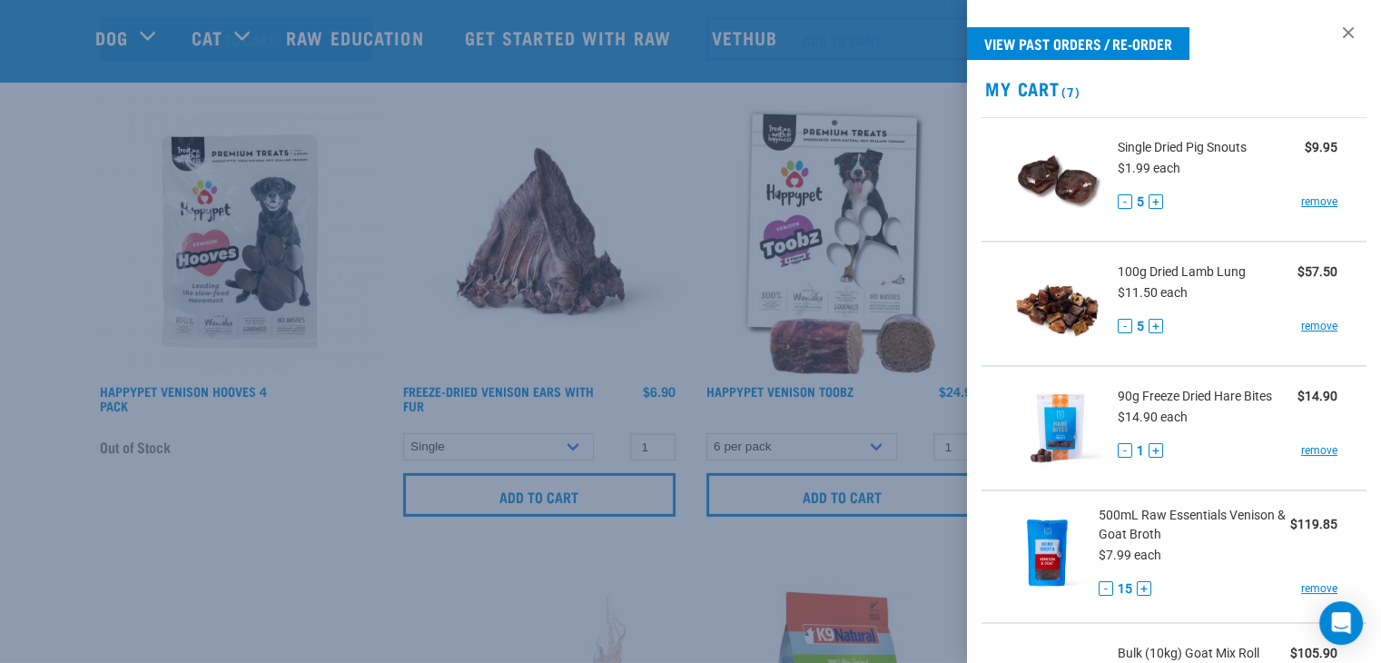
scroll to position [5661, 0]
click at [1337, 32] on link at bounding box center [1348, 32] width 29 height 29
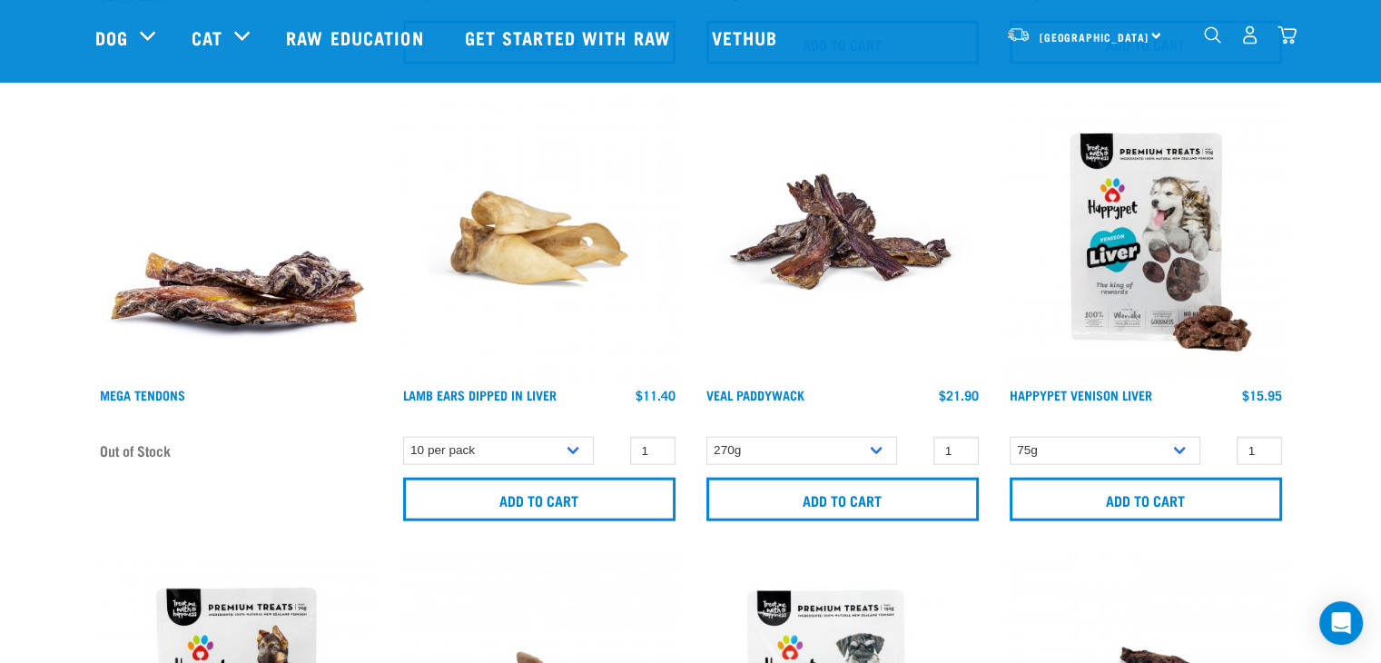
scroll to position [4286, 0]
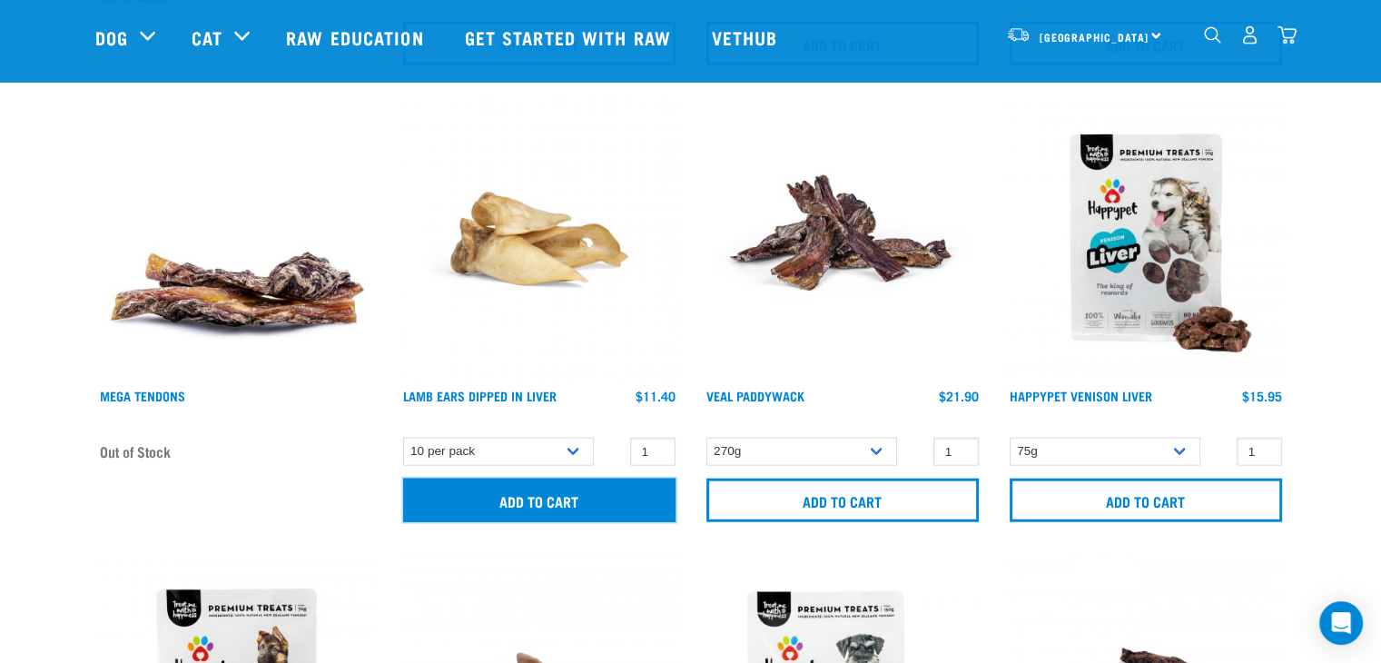
click at [584, 499] on input "Add to cart" at bounding box center [539, 501] width 272 height 44
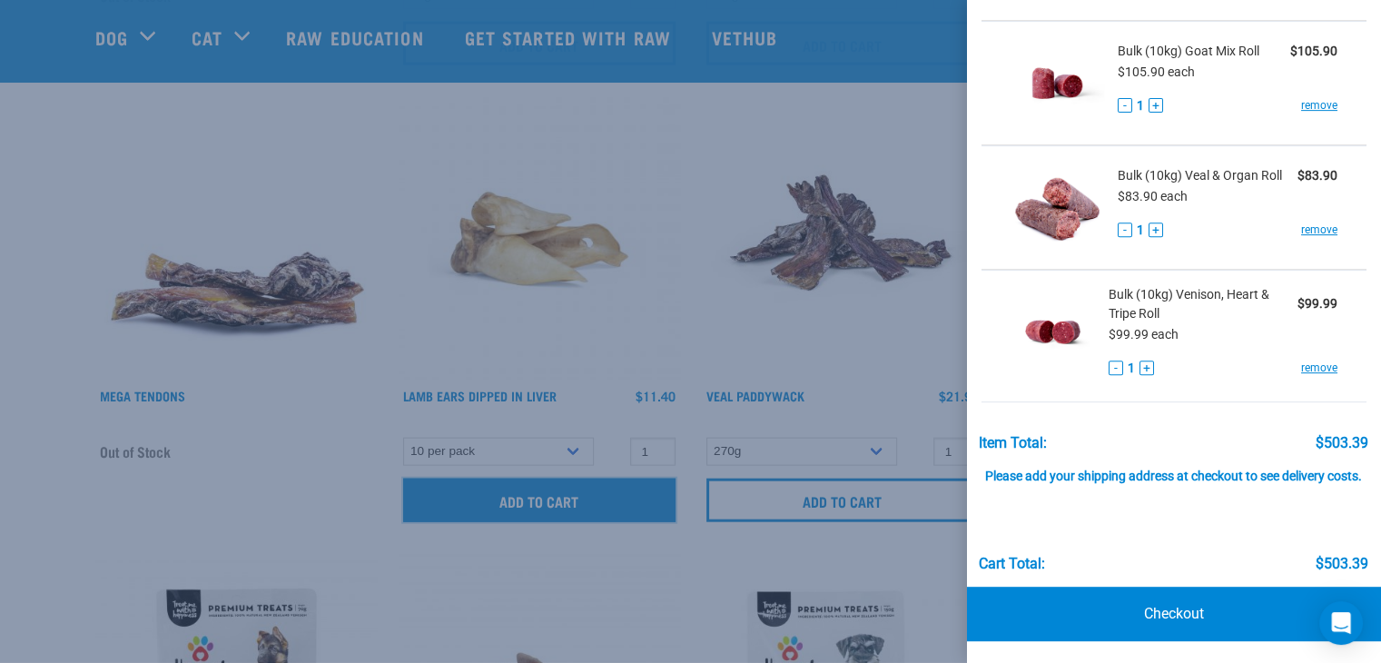
scroll to position [746, 0]
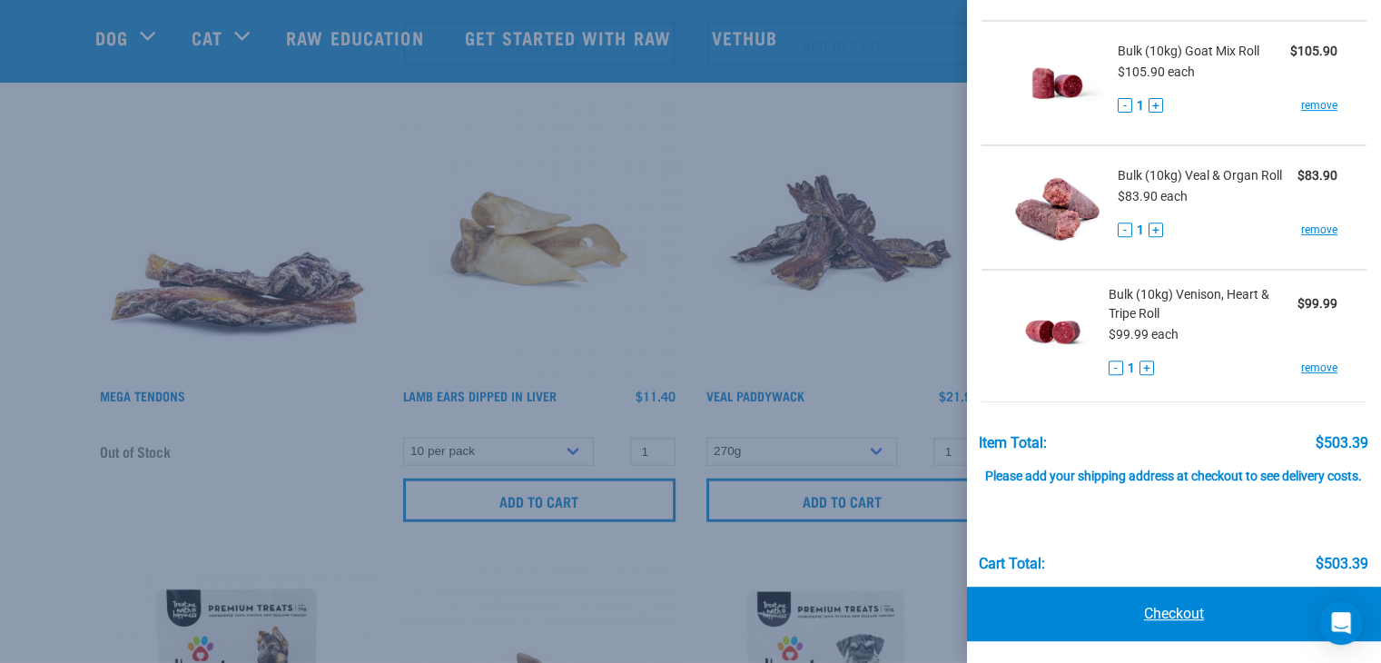
click at [1169, 604] on link "Checkout" at bounding box center [1174, 614] width 414 height 54
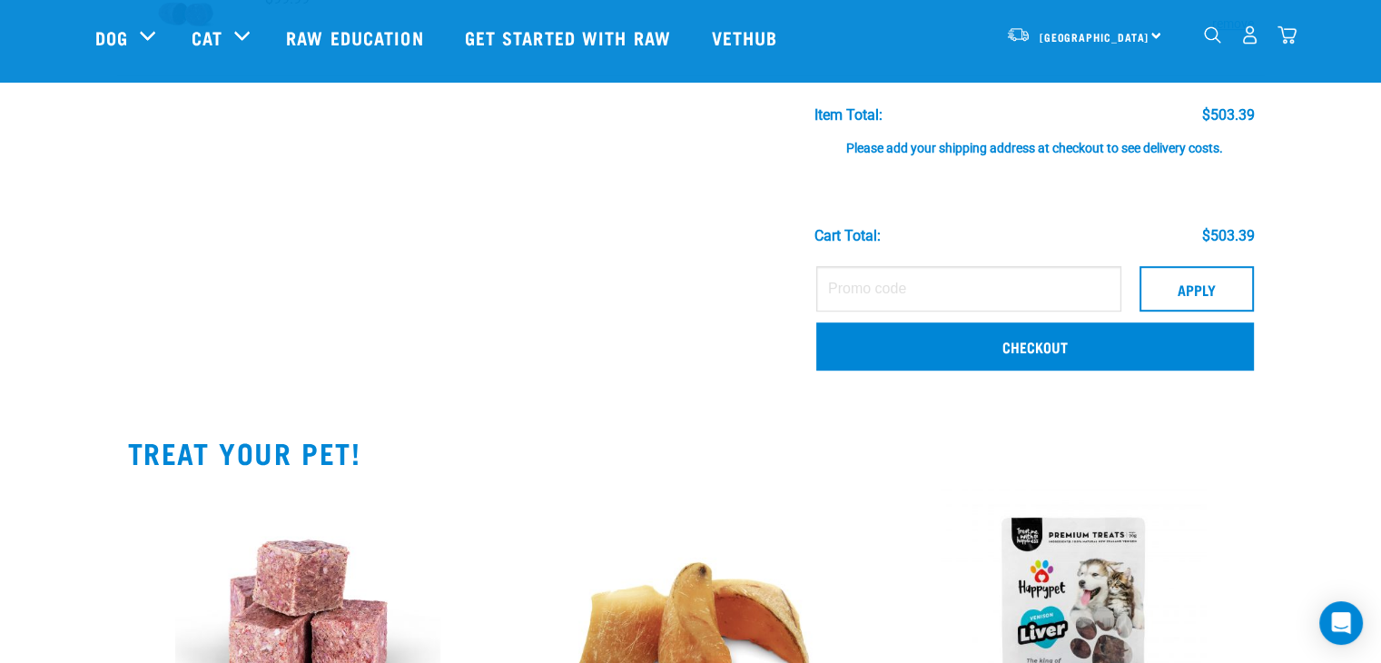
scroll to position [1070, 0]
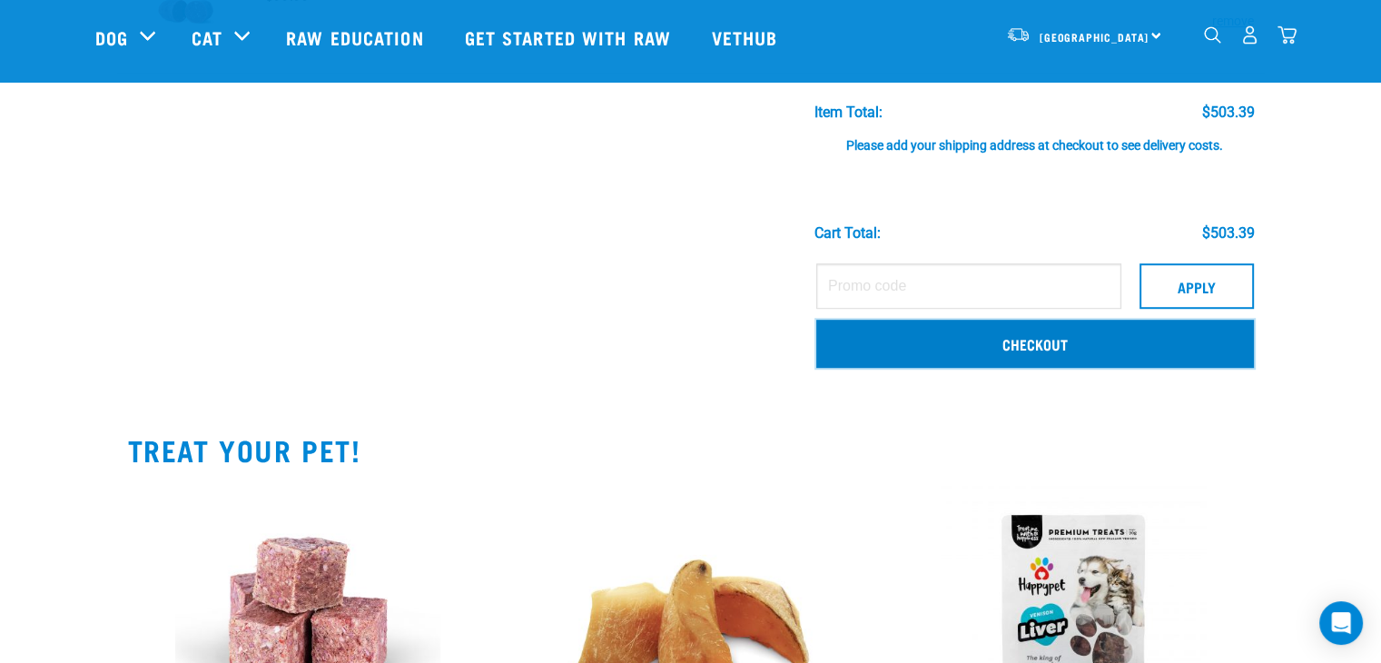
click at [1048, 334] on link "Checkout" at bounding box center [1035, 343] width 438 height 47
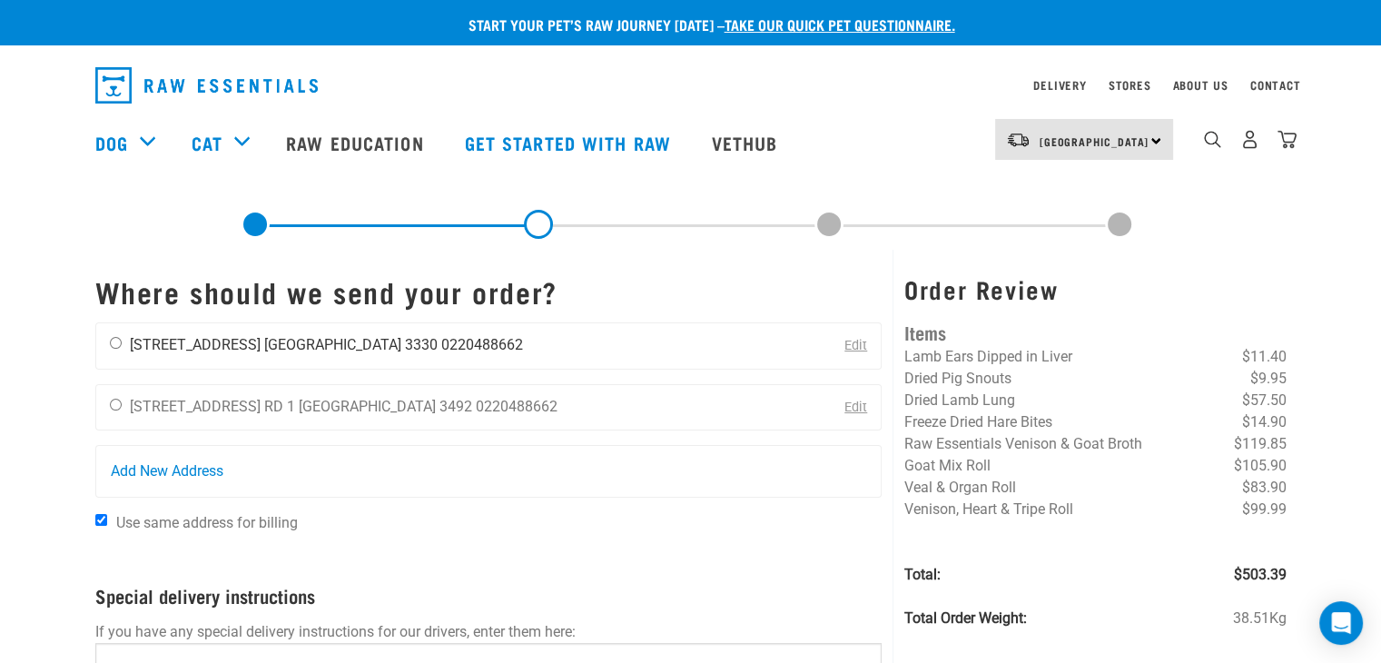
click at [113, 340] on input "radio" at bounding box center [116, 343] width 12 height 12
radio input "true"
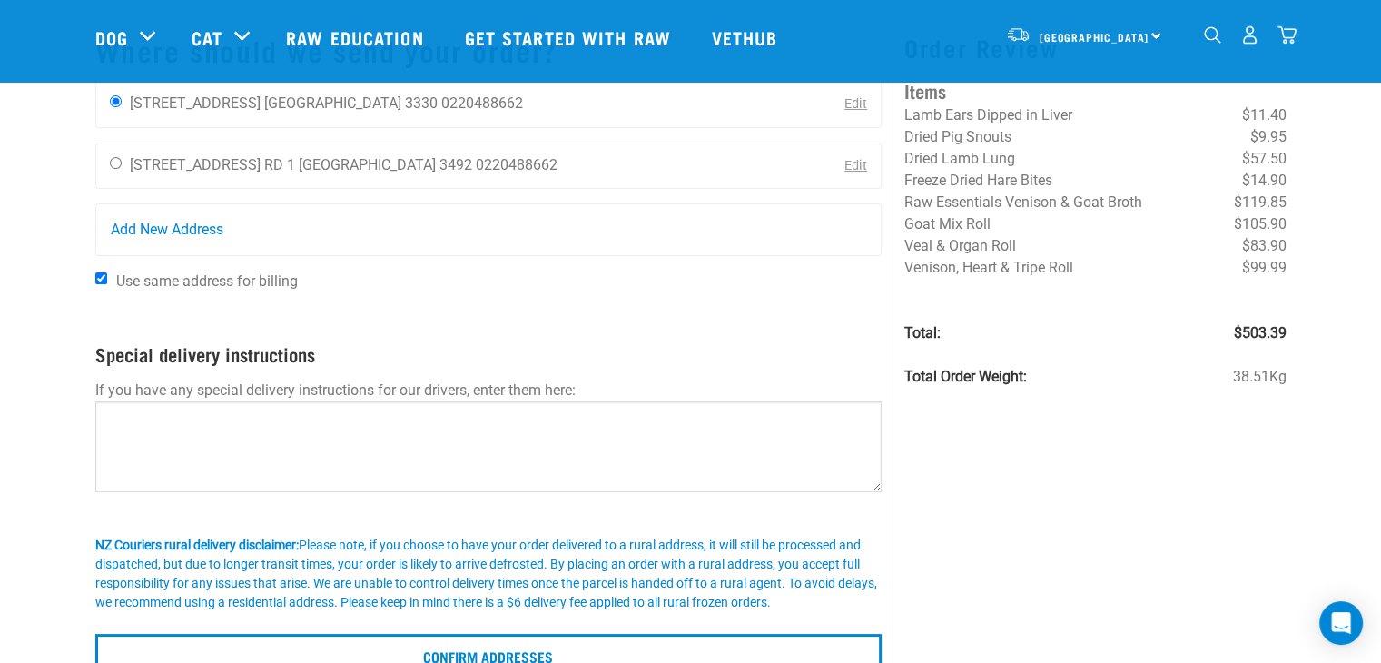
scroll to position [110, 0]
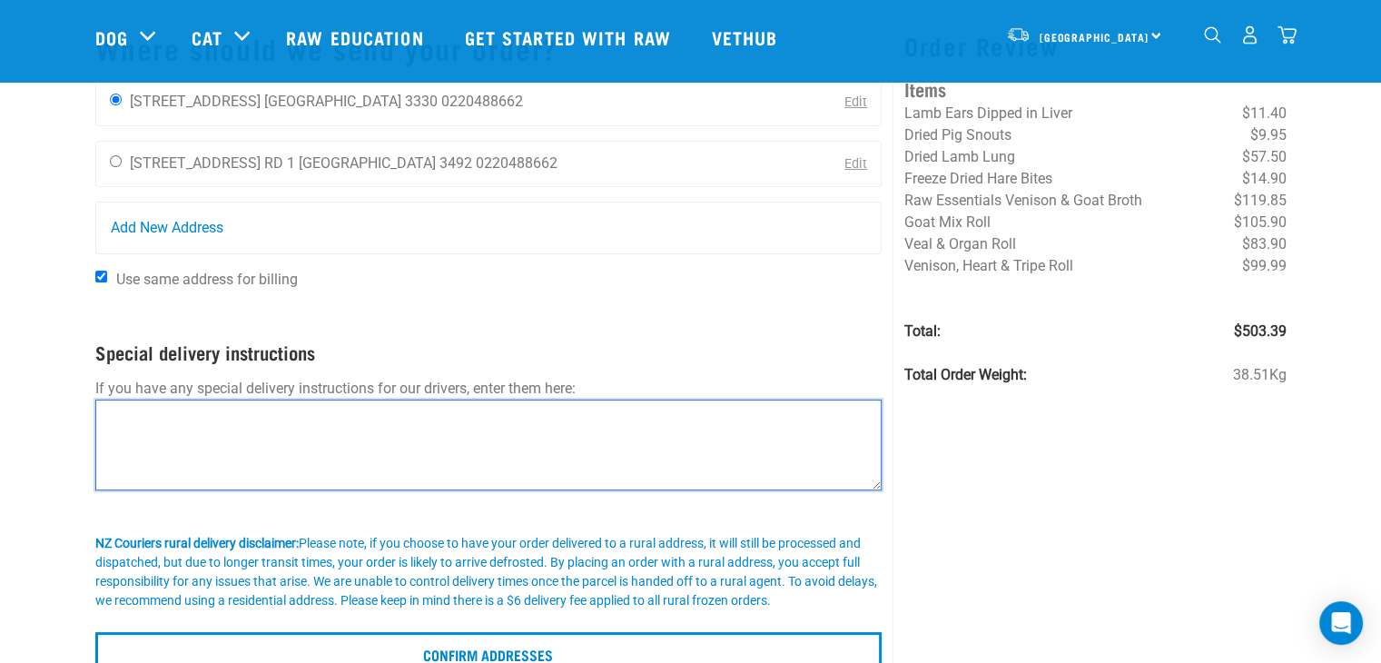
click at [374, 459] on textarea at bounding box center [488, 445] width 787 height 91
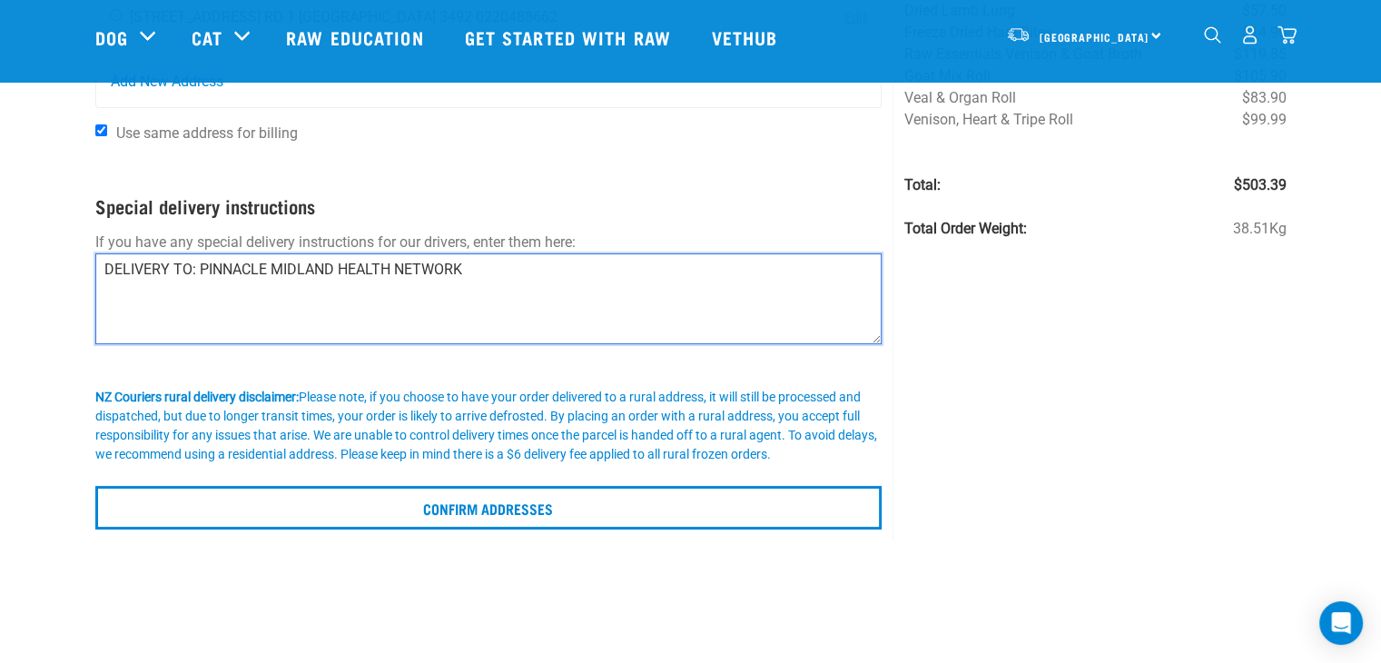
scroll to position [258, 0]
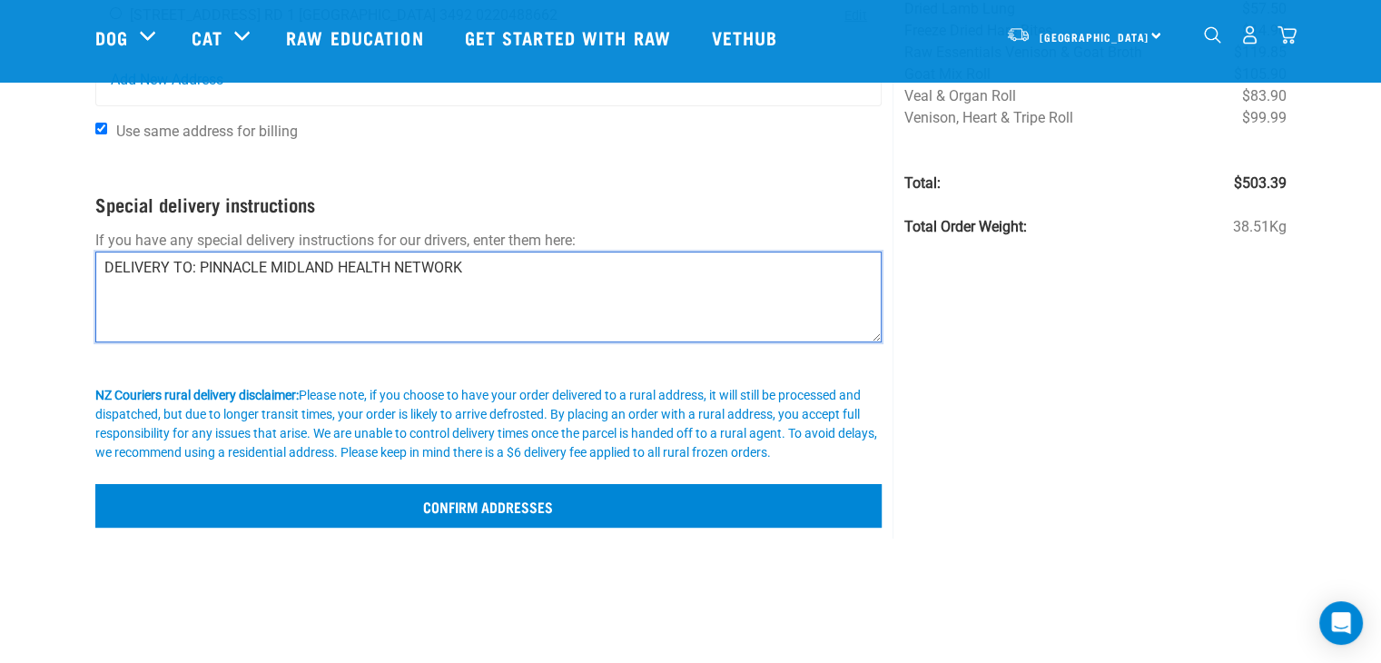
type textarea "DELIVERY TO: PINNACLE MIDLAND HEALTH NETWORK"
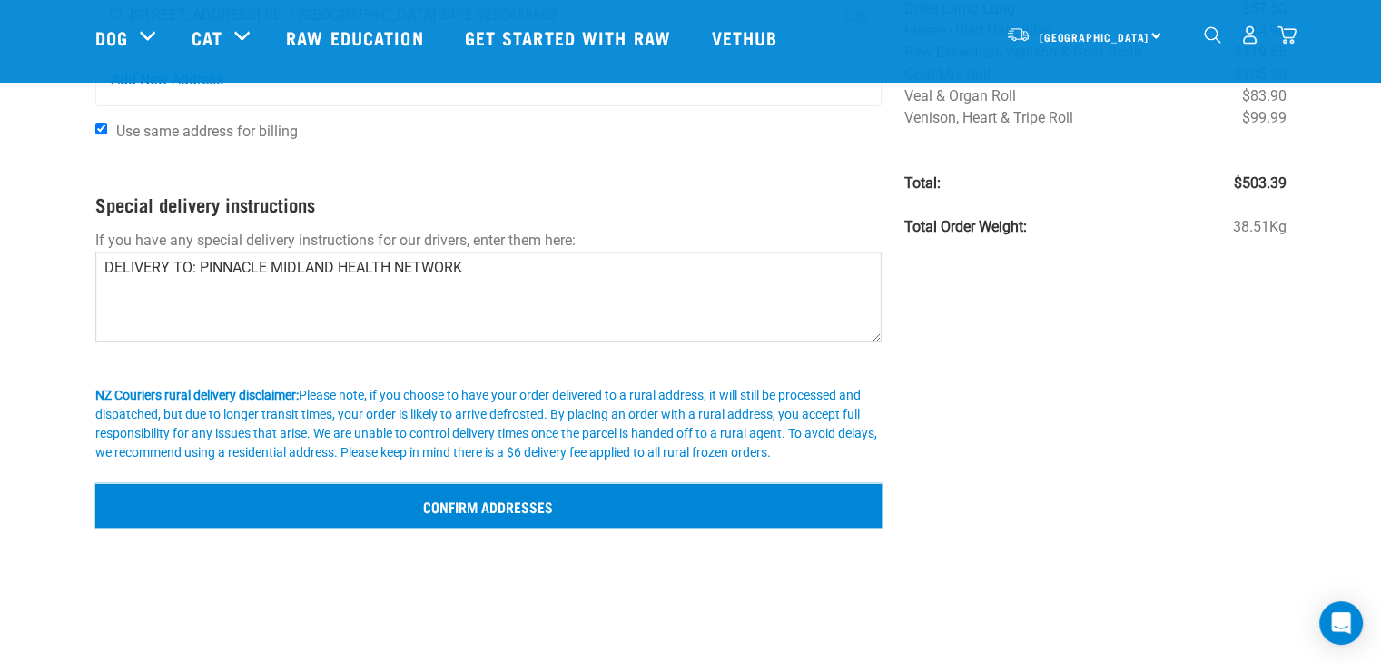
click at [536, 498] on input "Confirm addresses" at bounding box center [488, 506] width 787 height 44
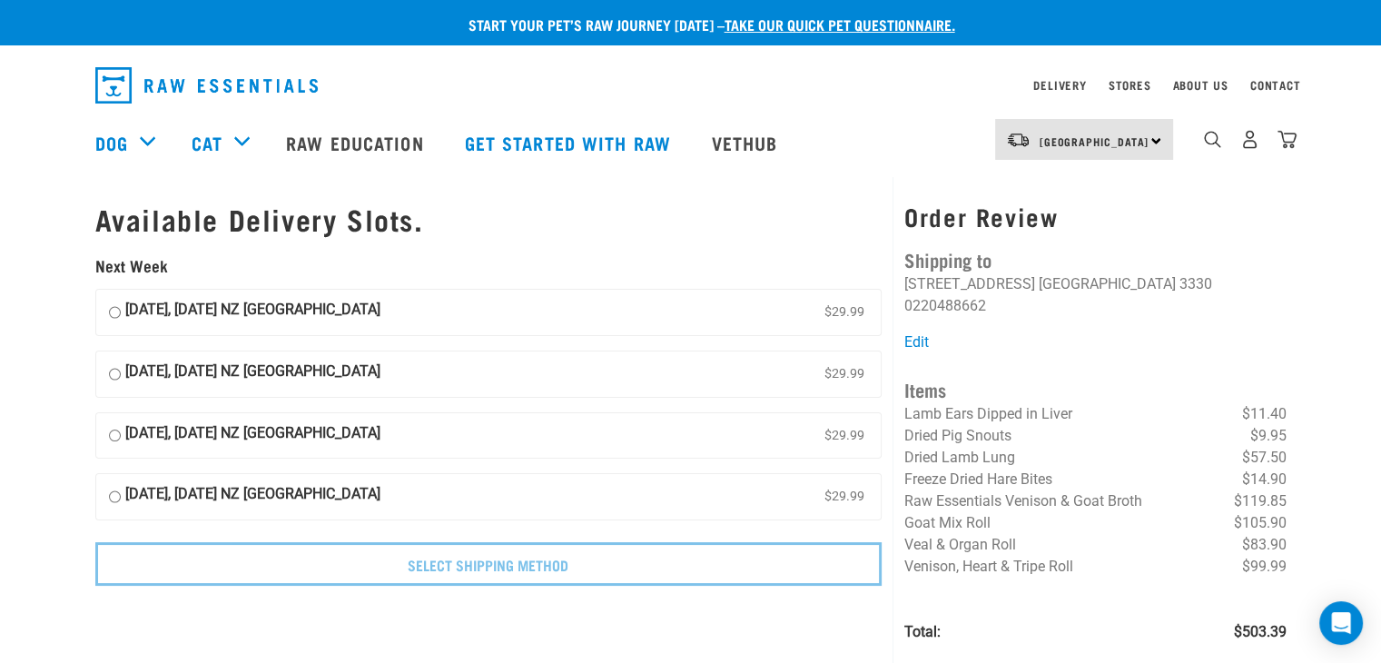
click at [114, 433] on input "[DATE], [DATE] NZ [GEOGRAPHIC_DATA] $29.99" at bounding box center [115, 435] width 12 height 27
radio input "true"
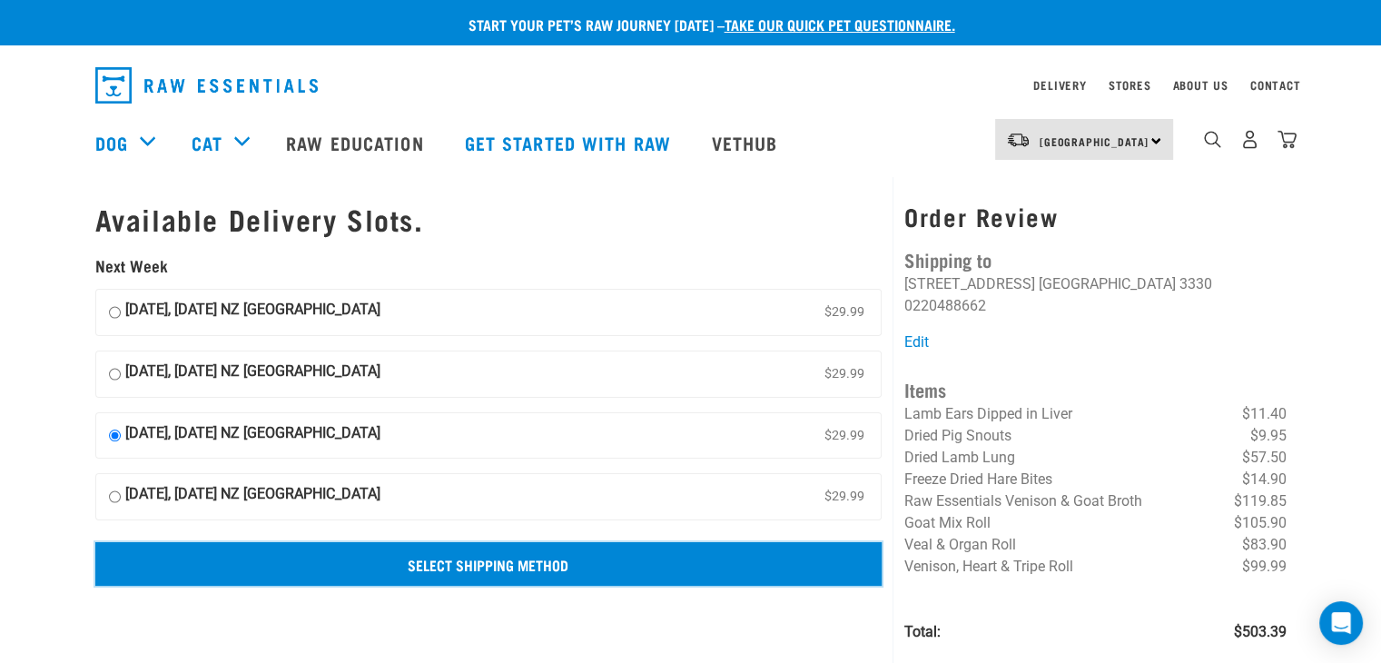
click at [508, 567] on input "Select Shipping Method" at bounding box center [488, 564] width 787 height 44
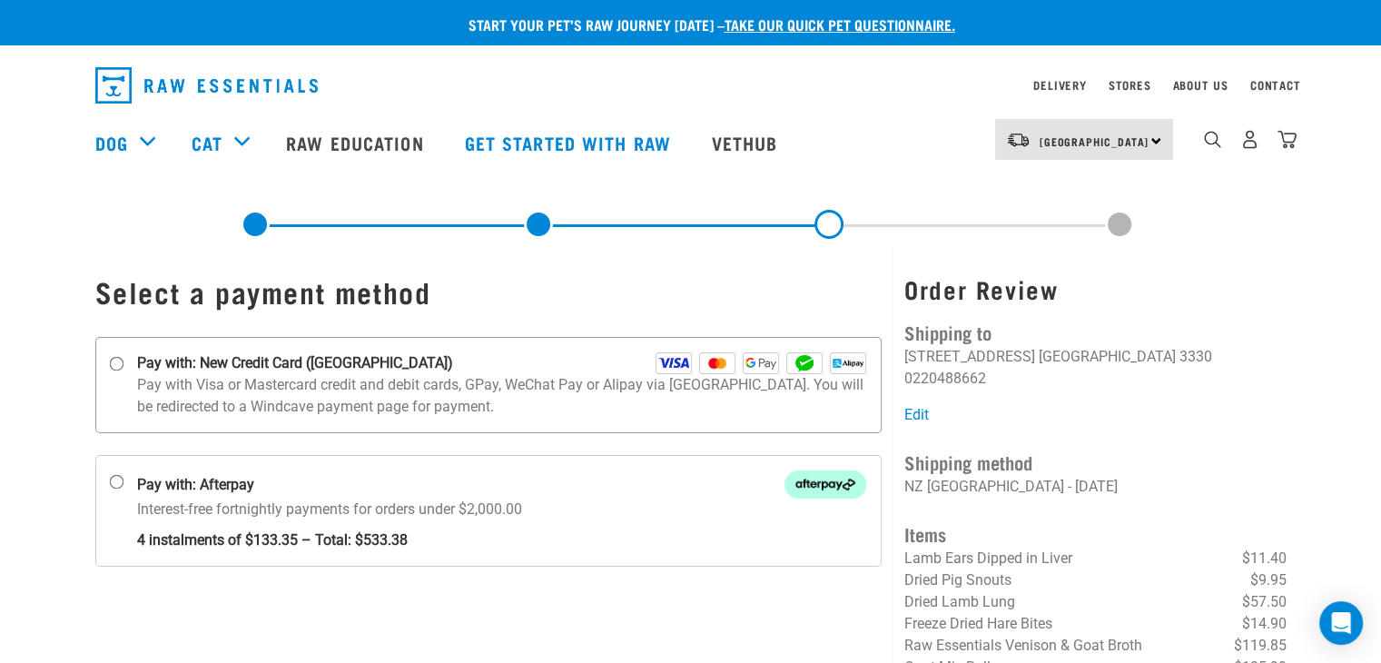
click at [113, 360] on input "Pay with: New Credit Card (Windcave)" at bounding box center [116, 364] width 15 height 15
radio input "true"
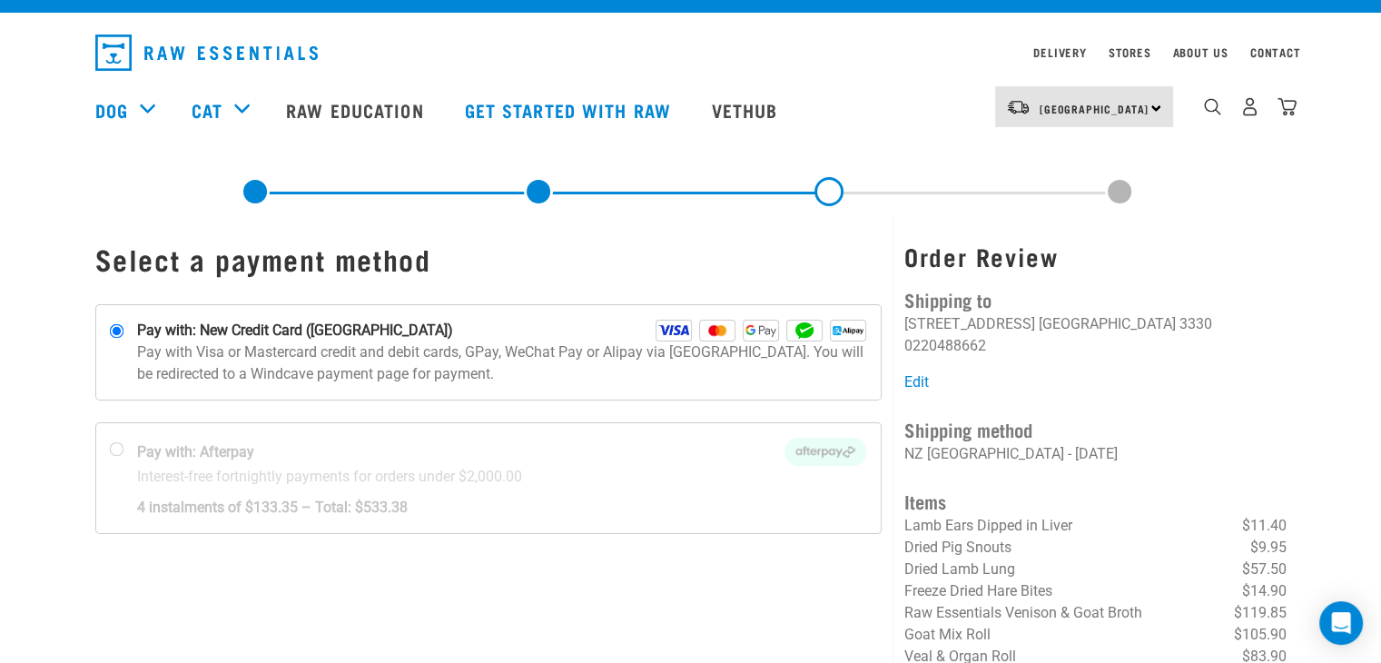
scroll to position [62, 0]
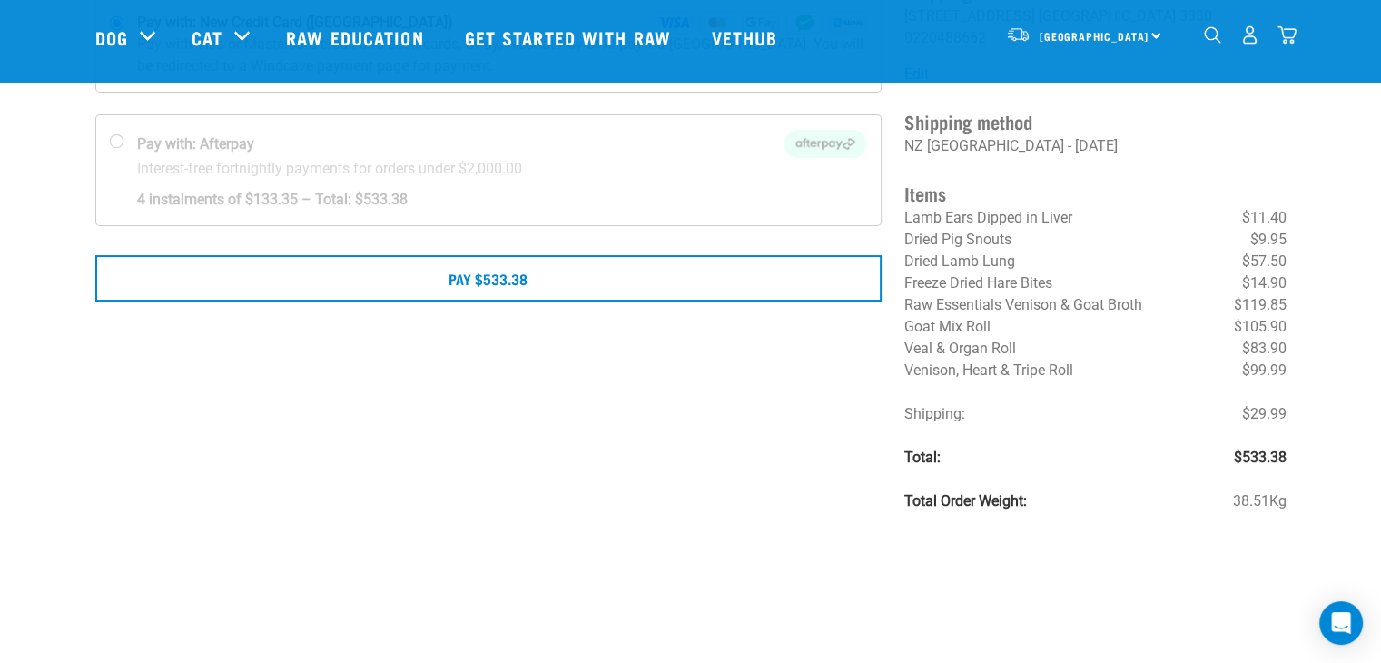
scroll to position [222, 0]
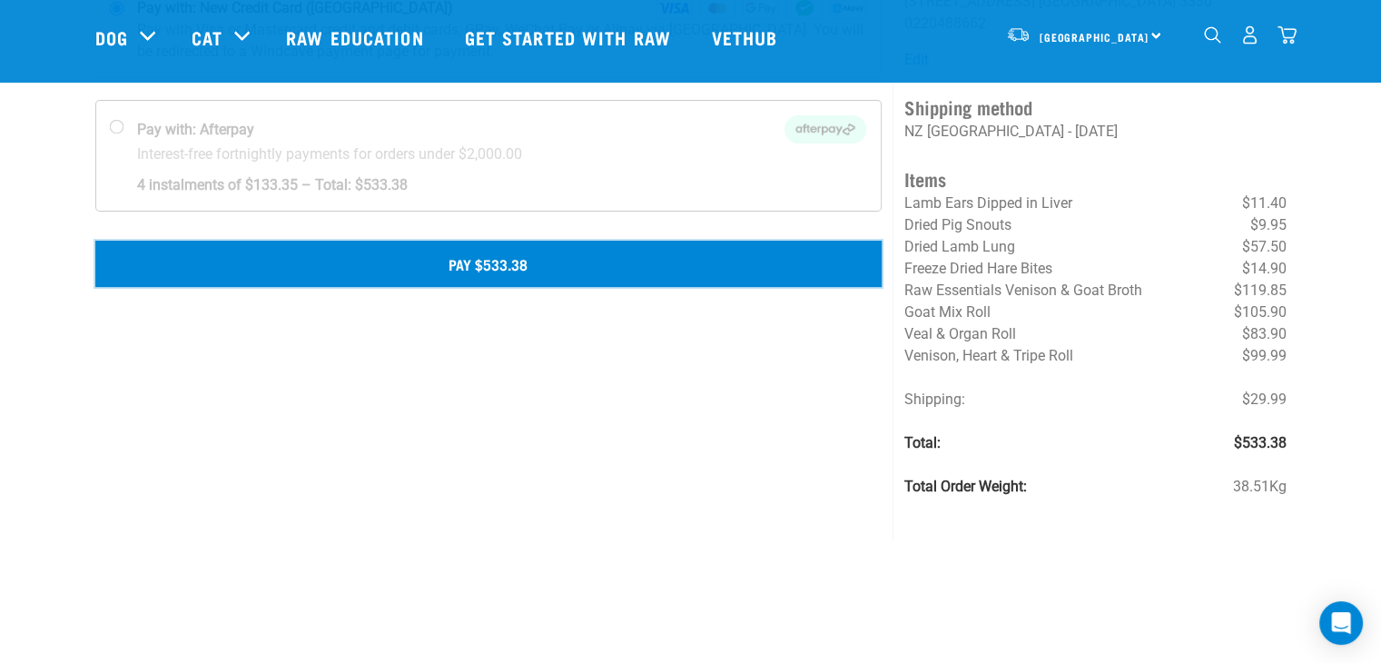
click at [503, 265] on button "Pay $533.38" at bounding box center [488, 263] width 787 height 45
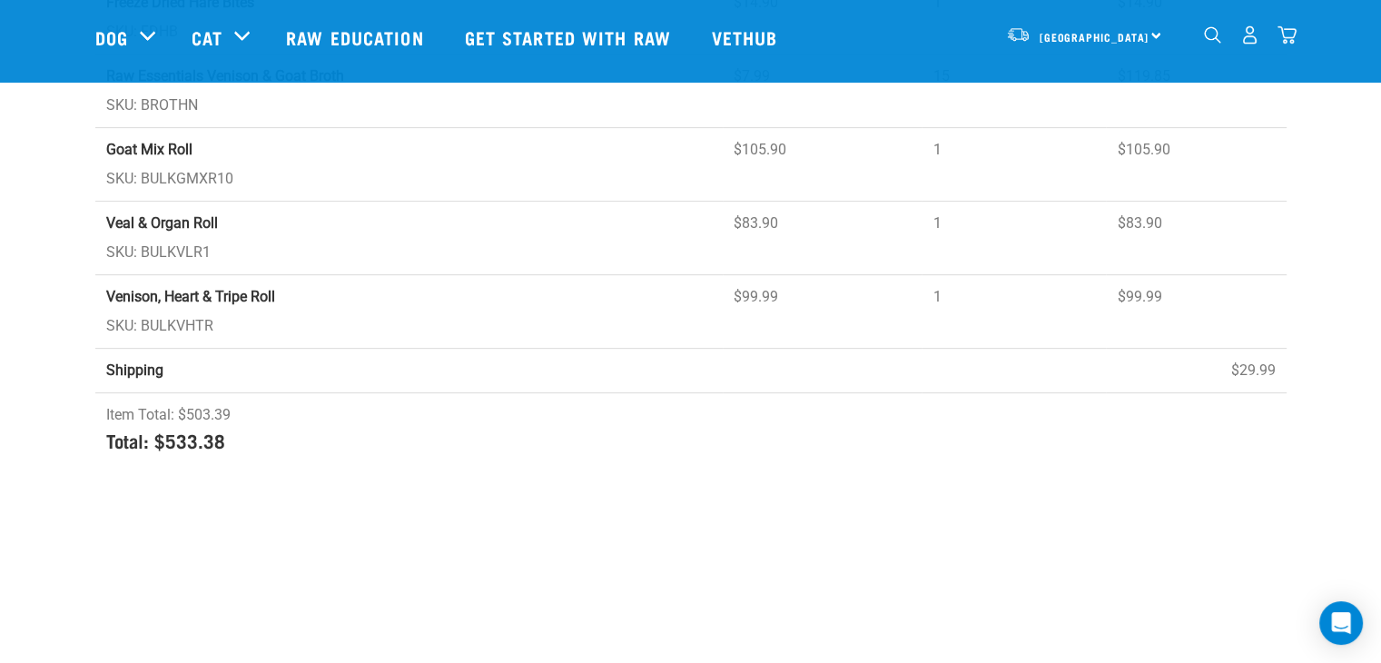
scroll to position [814, 0]
